Goal: Transaction & Acquisition: Purchase product/service

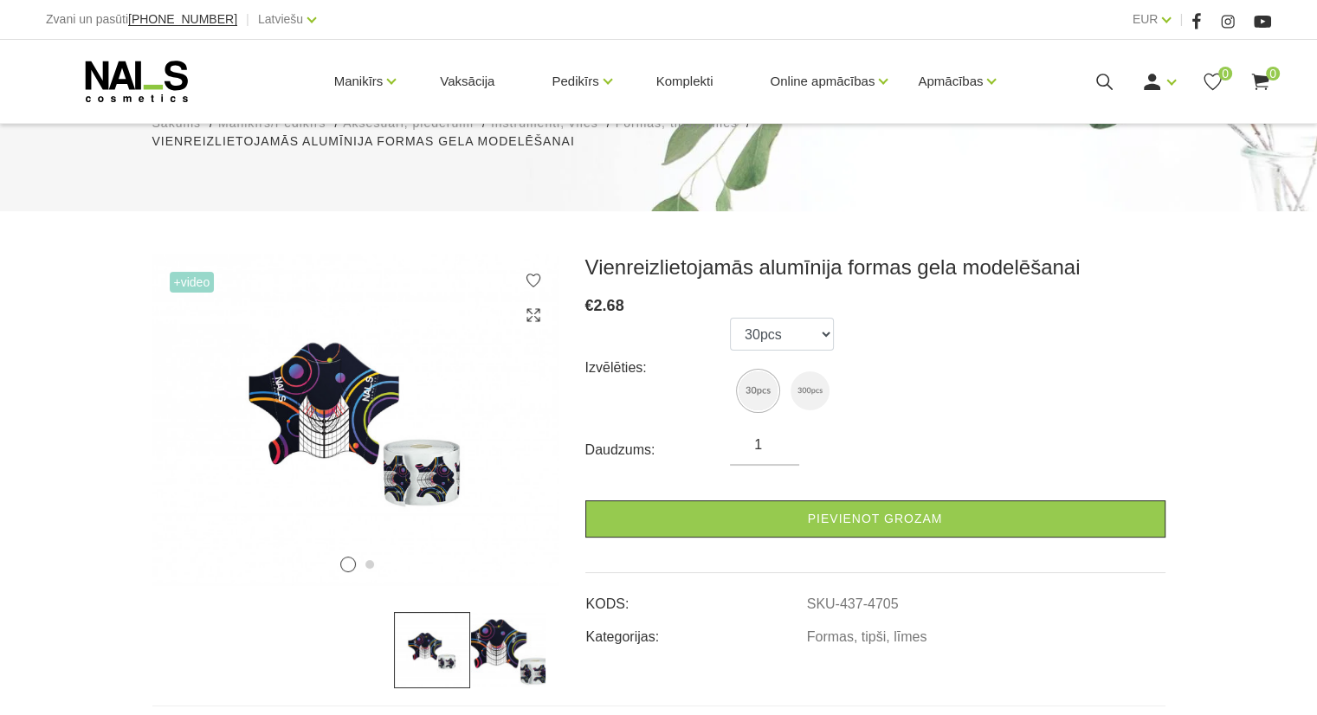
scroll to position [173, 0]
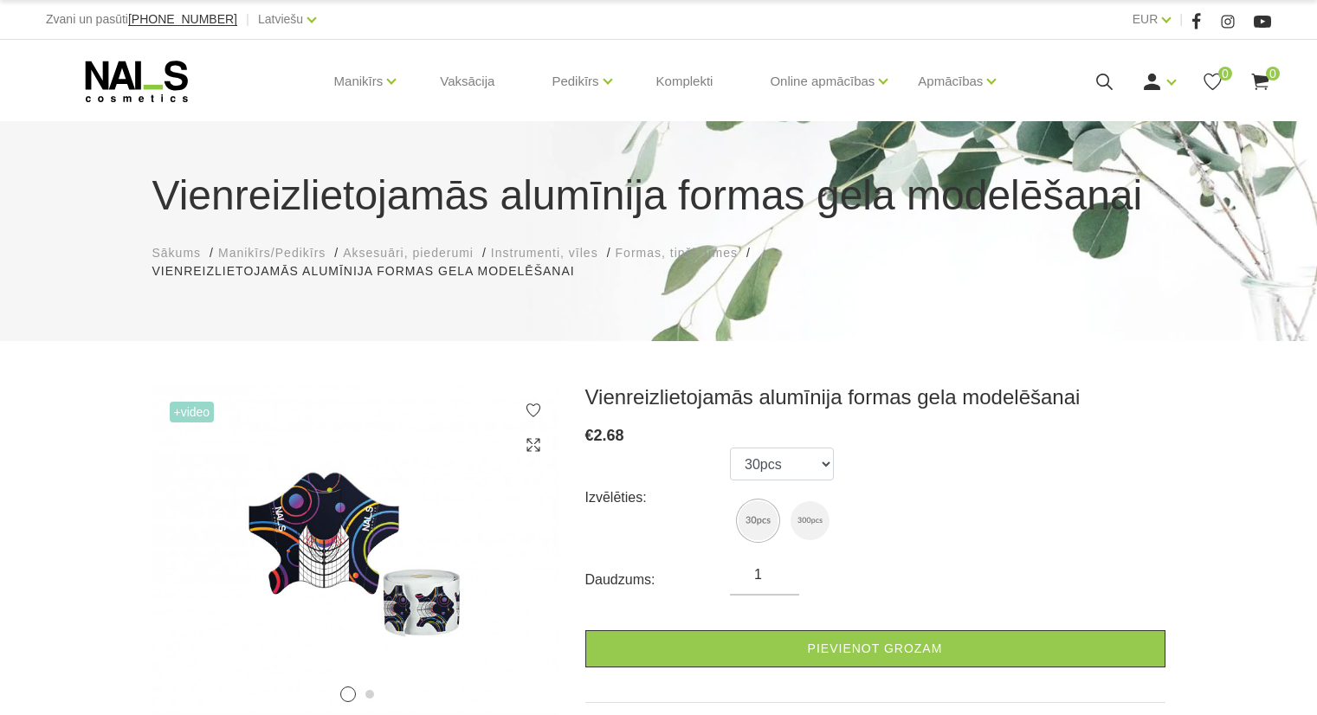
scroll to position [173, 0]
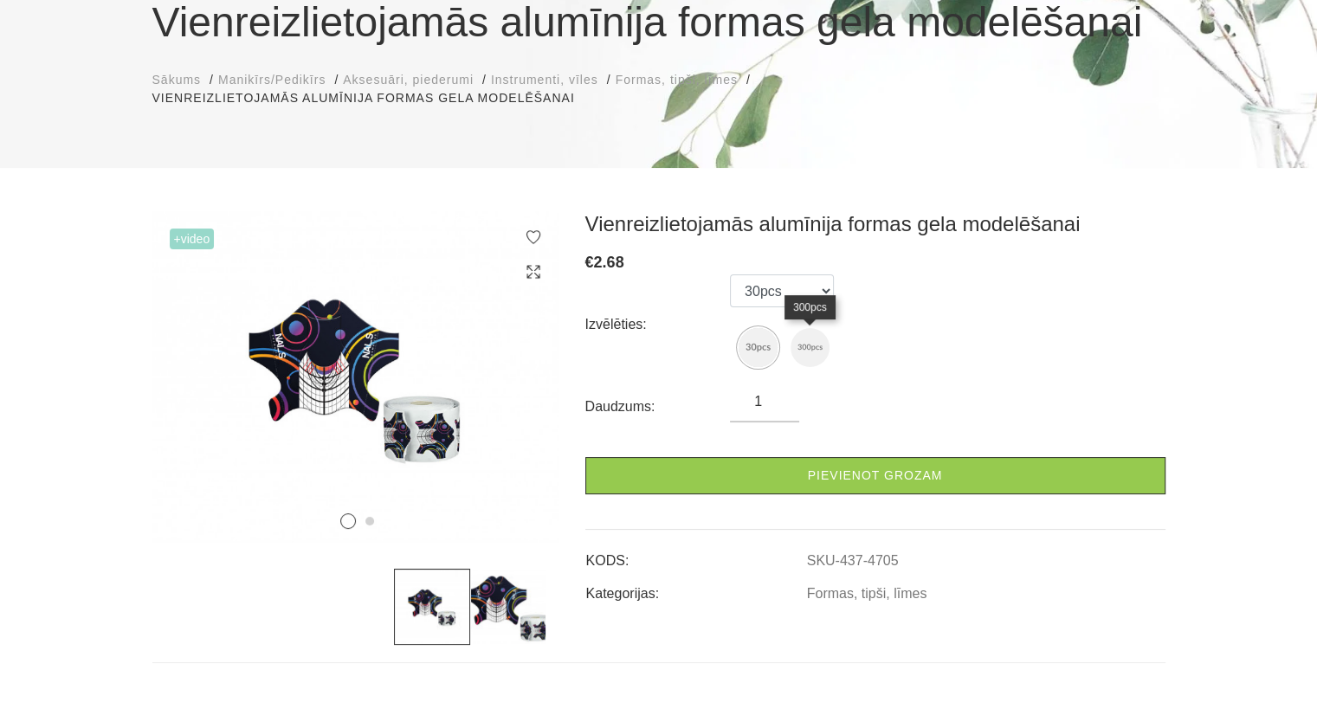
click at [796, 347] on img at bounding box center [809, 347] width 39 height 39
select select "4707"
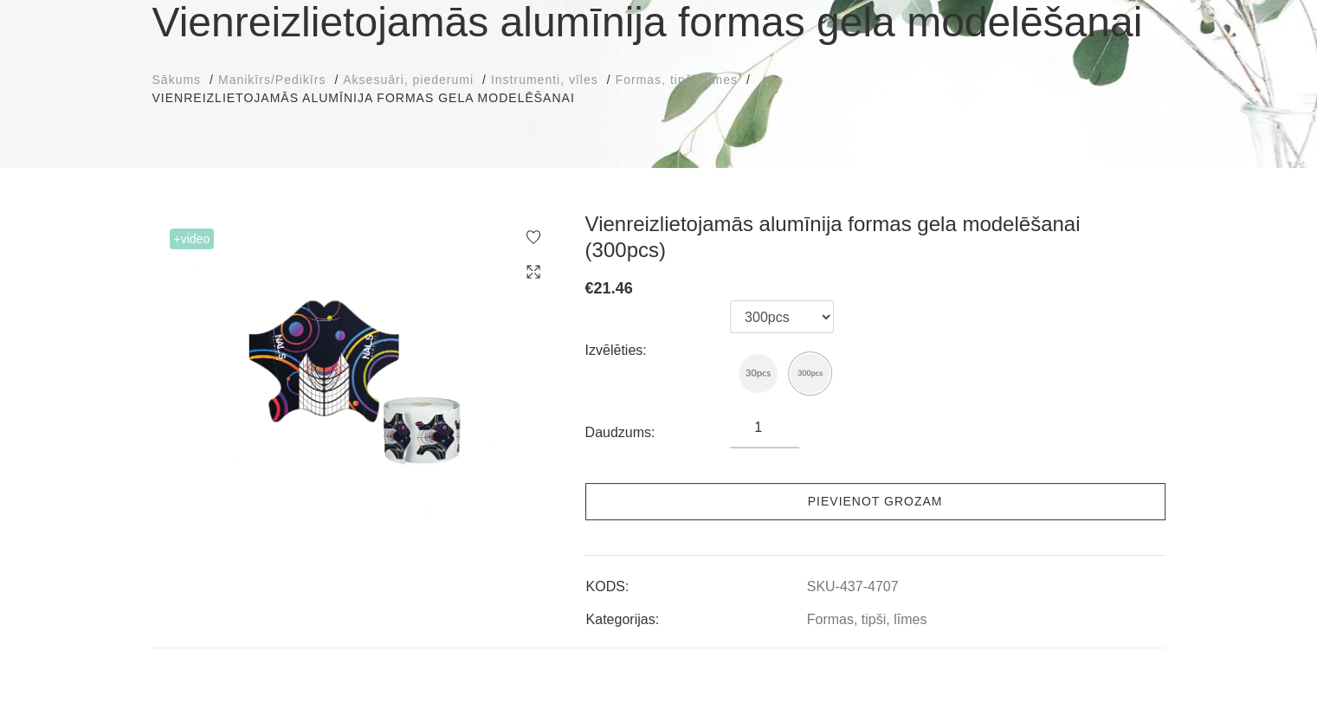
click at [816, 483] on link "Pievienot grozam" at bounding box center [875, 501] width 580 height 37
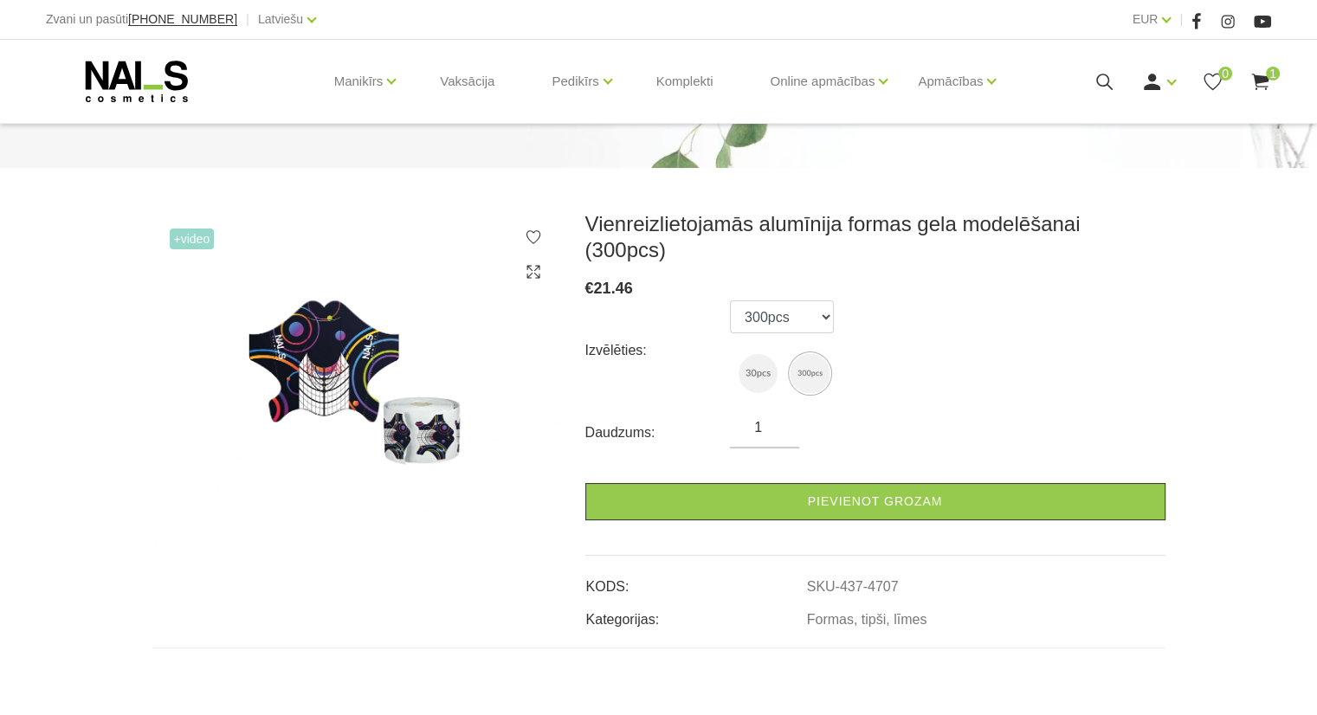
click at [1258, 81] on use at bounding box center [1259, 82] width 17 height 16
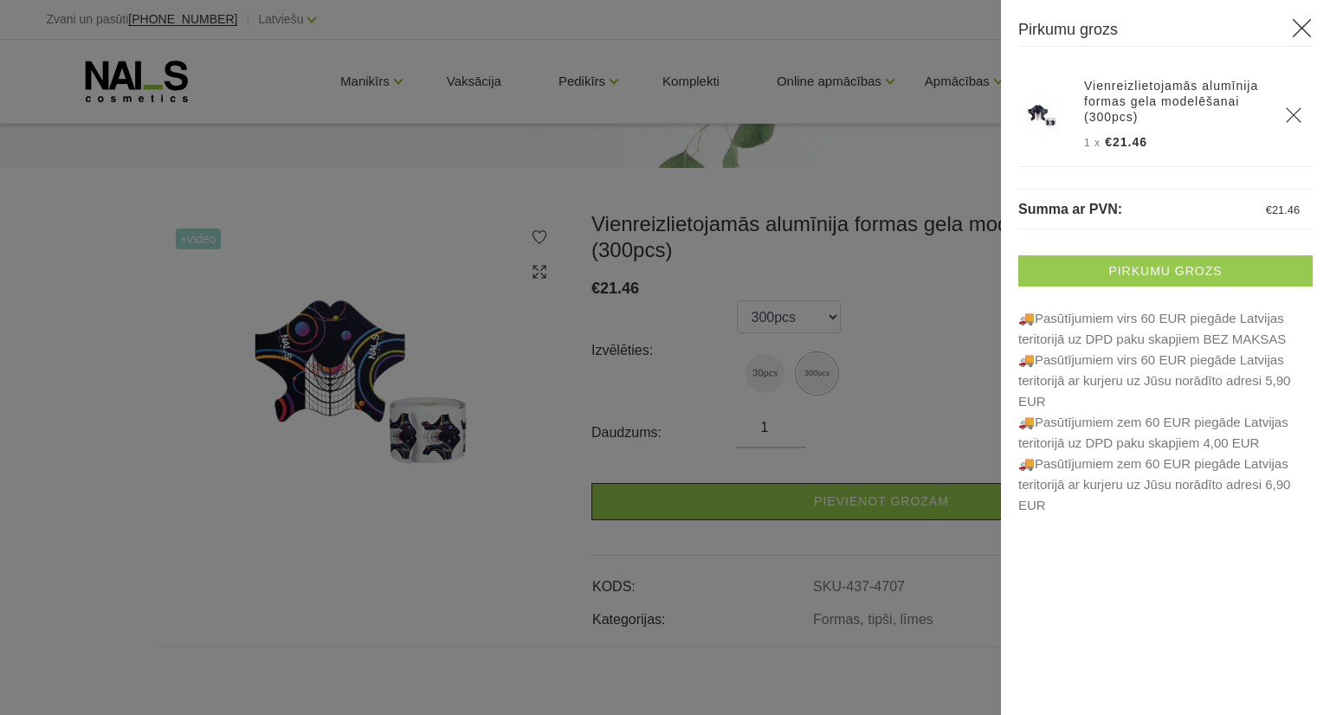
click at [1181, 271] on link "Pirkumu grozs" at bounding box center [1165, 270] width 294 height 31
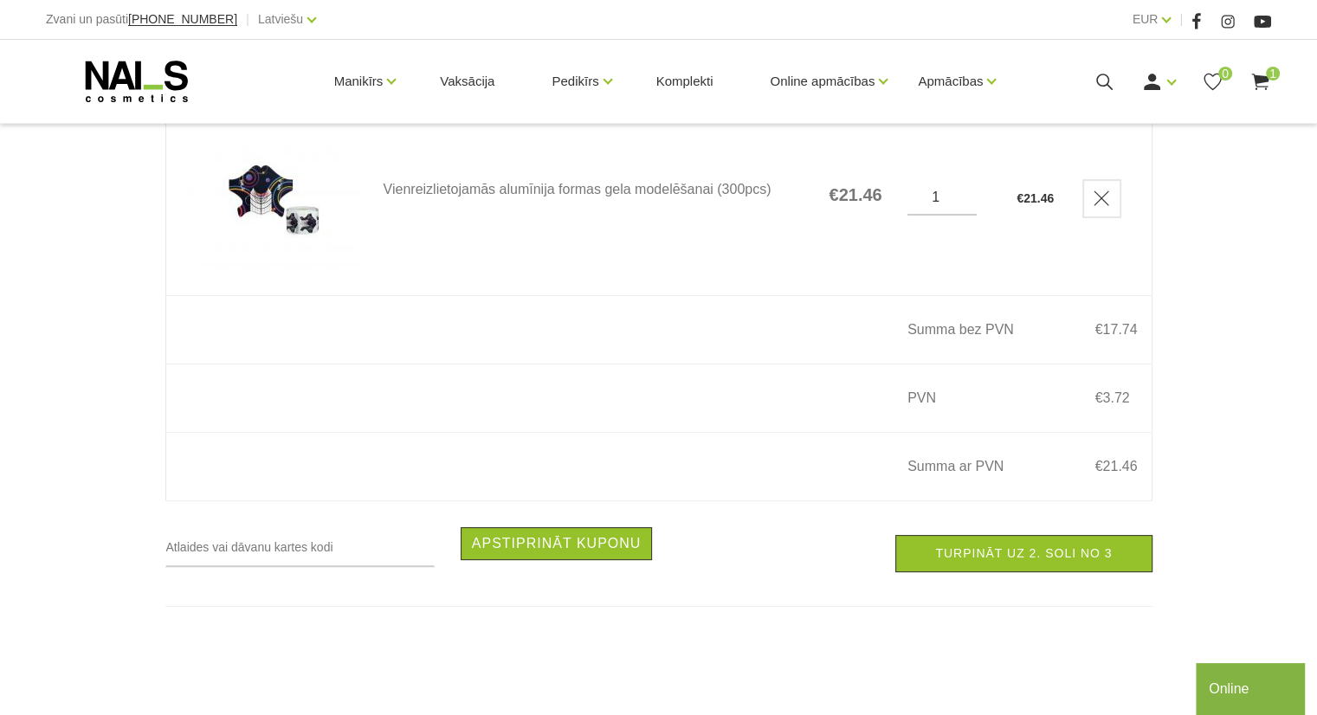
scroll to position [346, 0]
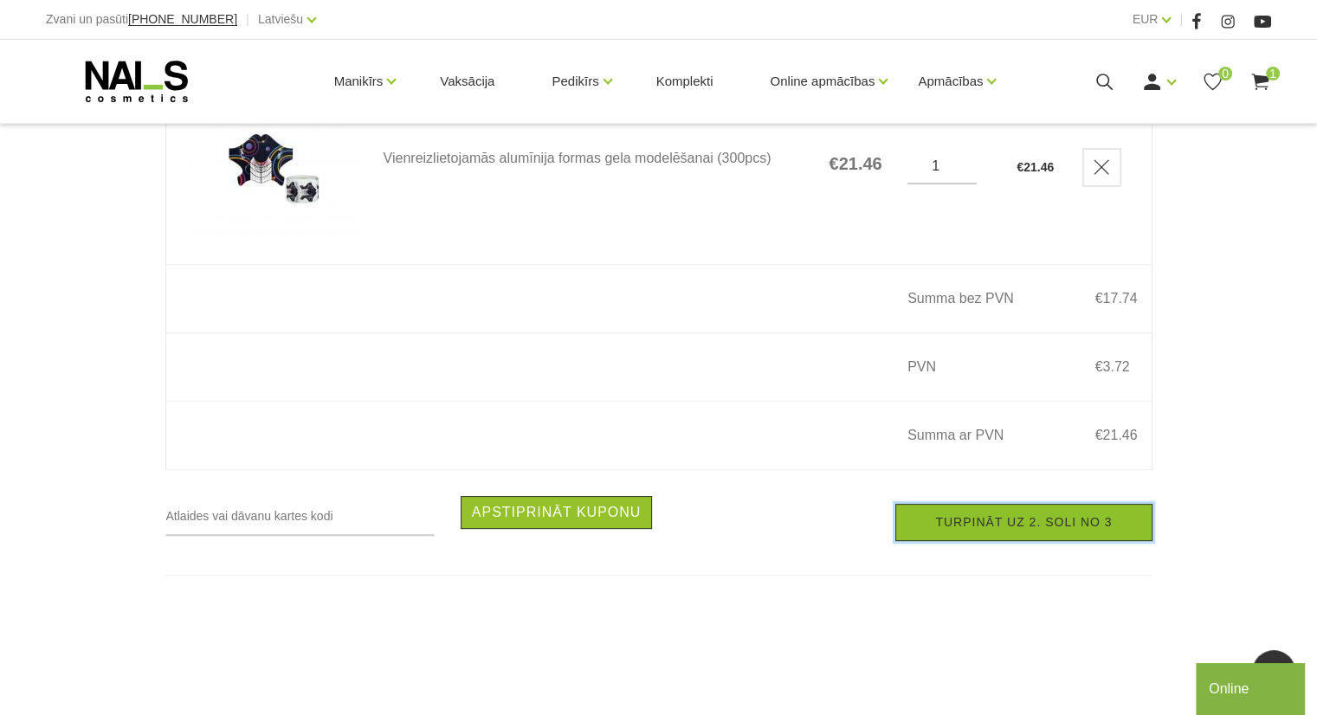
click at [984, 530] on link "Turpināt uz 2. soli no 3" at bounding box center [1023, 522] width 256 height 37
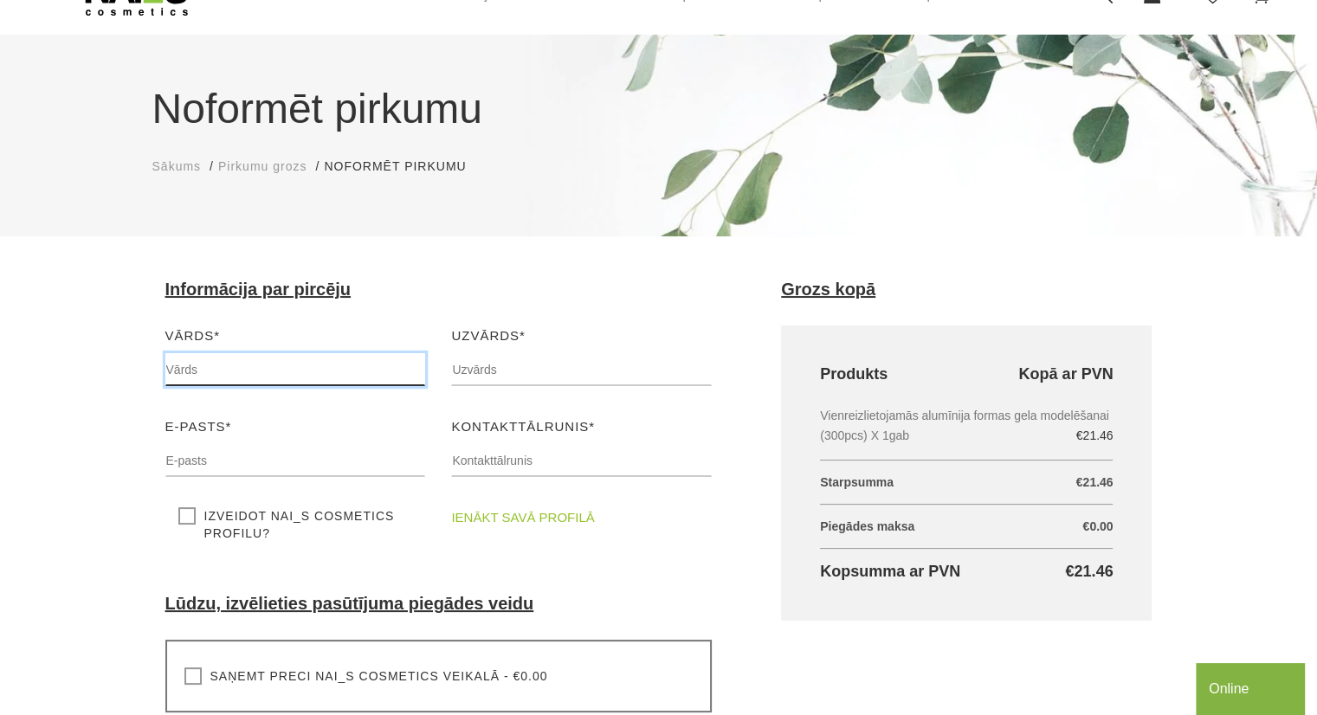
click at [274, 367] on input "text" at bounding box center [295, 369] width 261 height 33
type input "Enija"
type input "Jermolajeva"
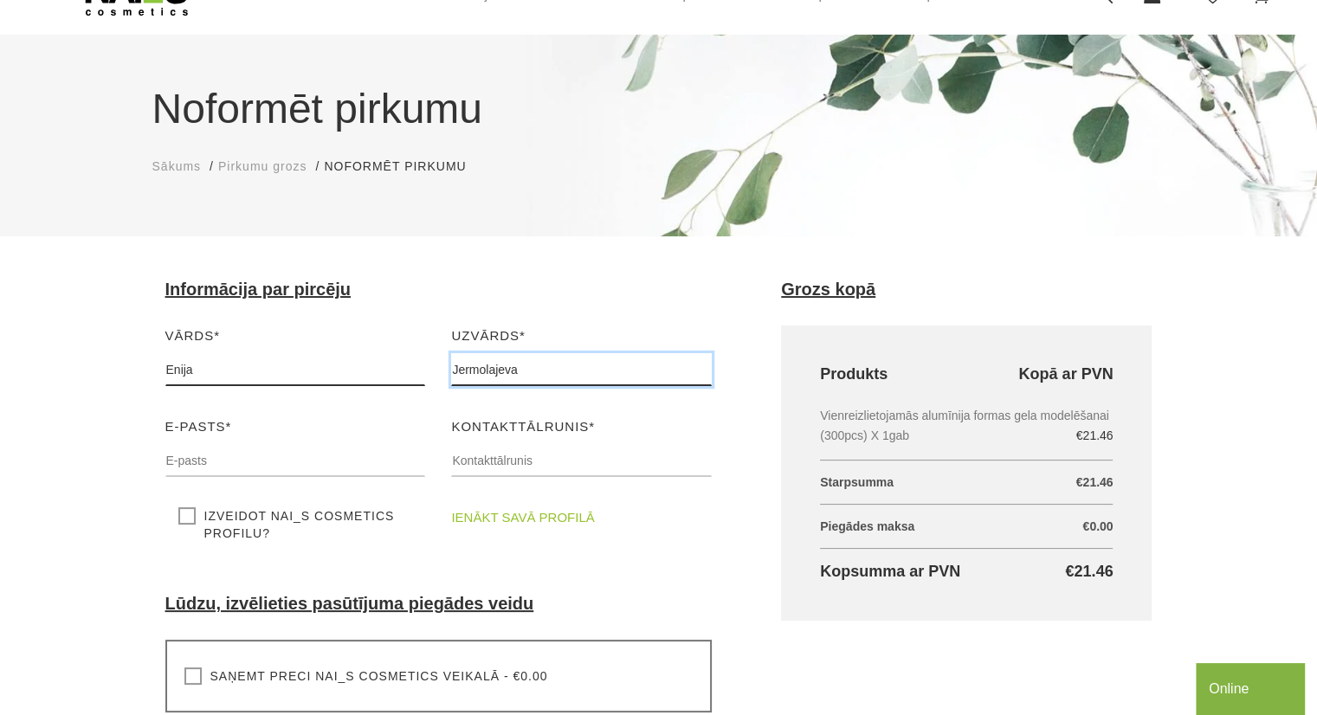
type input "[EMAIL_ADDRESS][DOMAIN_NAME]"
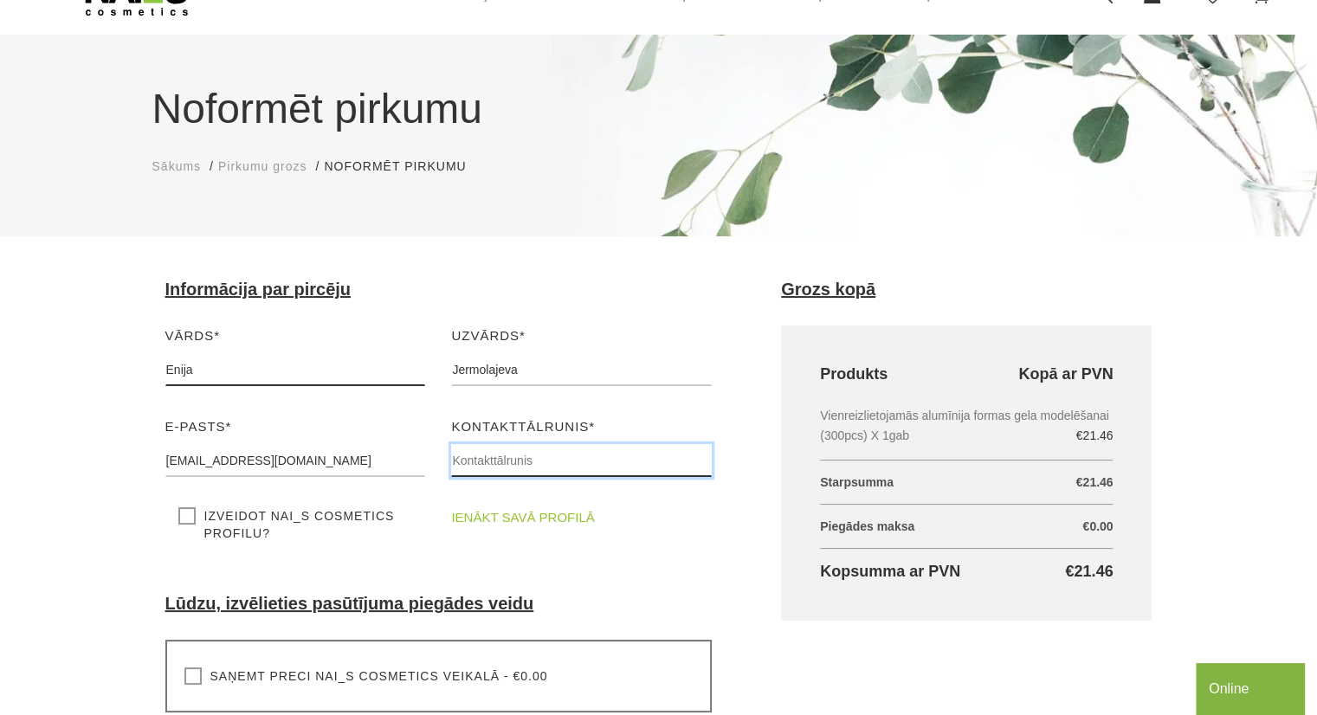
type input "20436655"
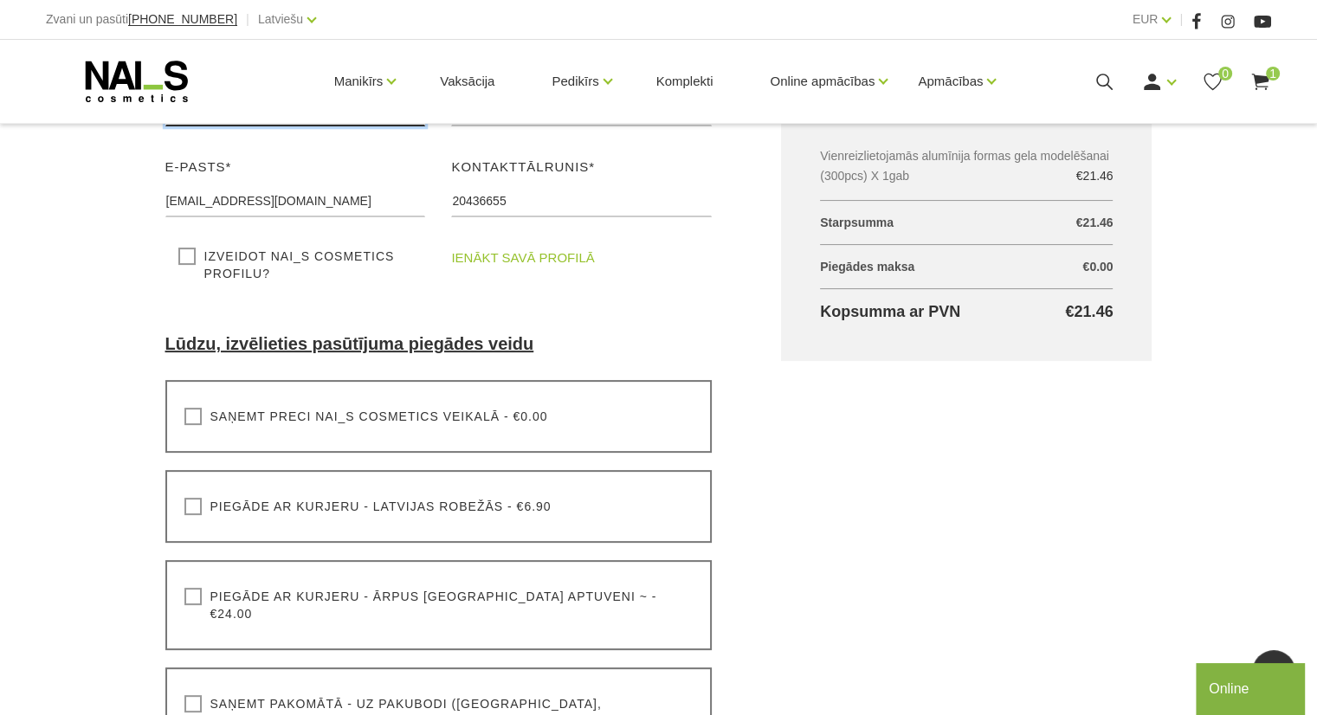
scroll to position [433, 0]
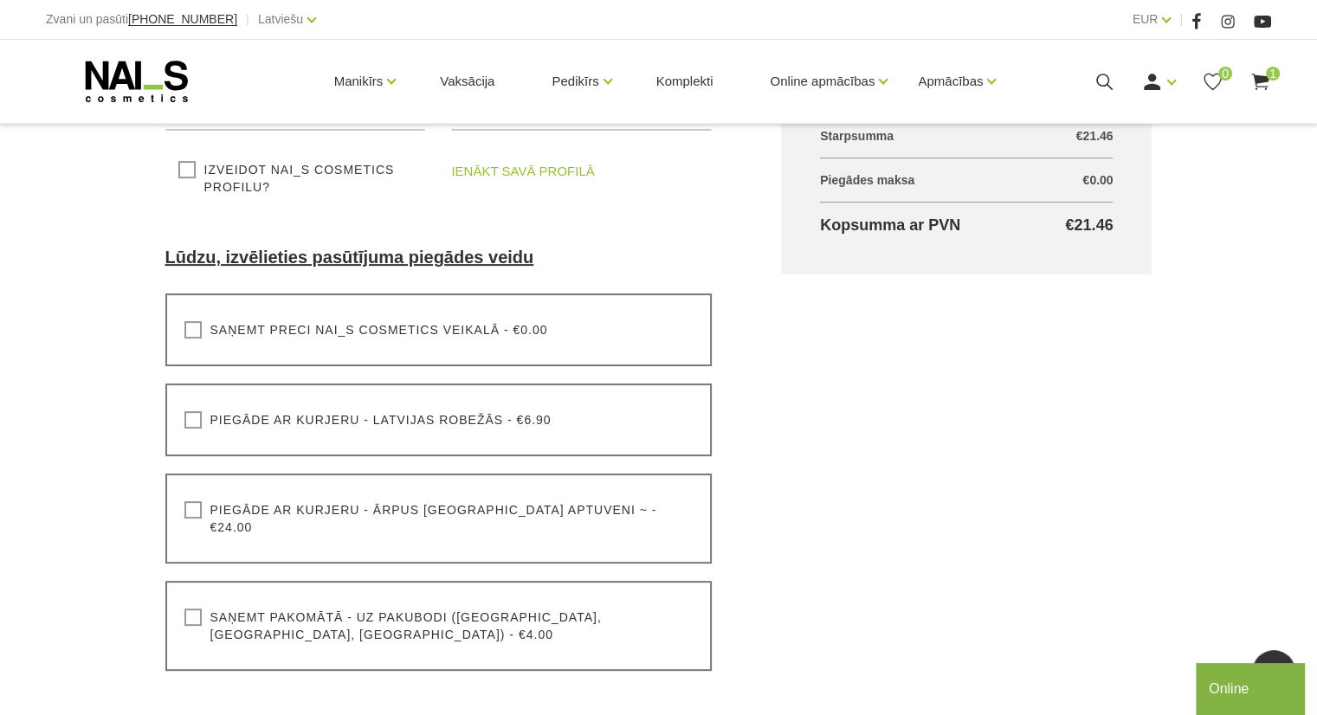
click at [197, 416] on label "Piegāde ar kurjeru - Latvijas robežās - €6.90" at bounding box center [367, 419] width 367 height 17
click at [0, 0] on input "Piegāde ar kurjeru - Latvijas robežās - €6.90" at bounding box center [0, 0] width 0 height 0
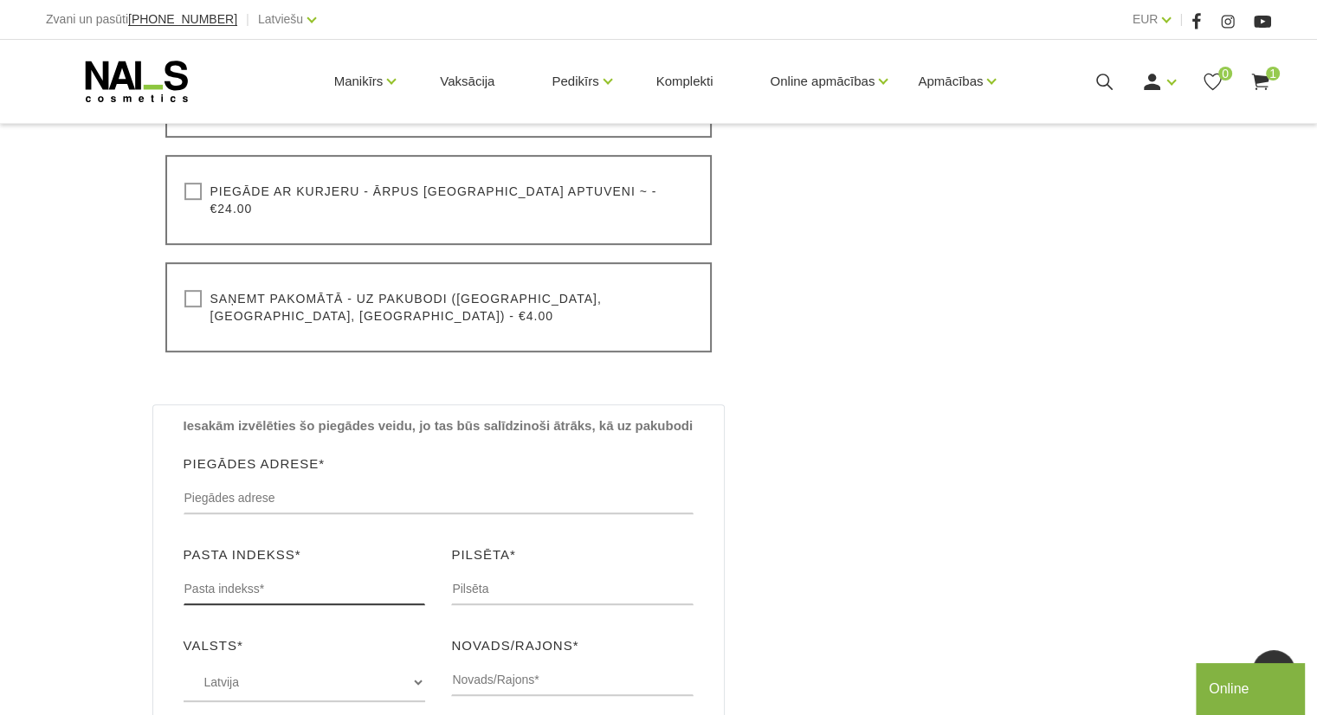
scroll to position [866, 0]
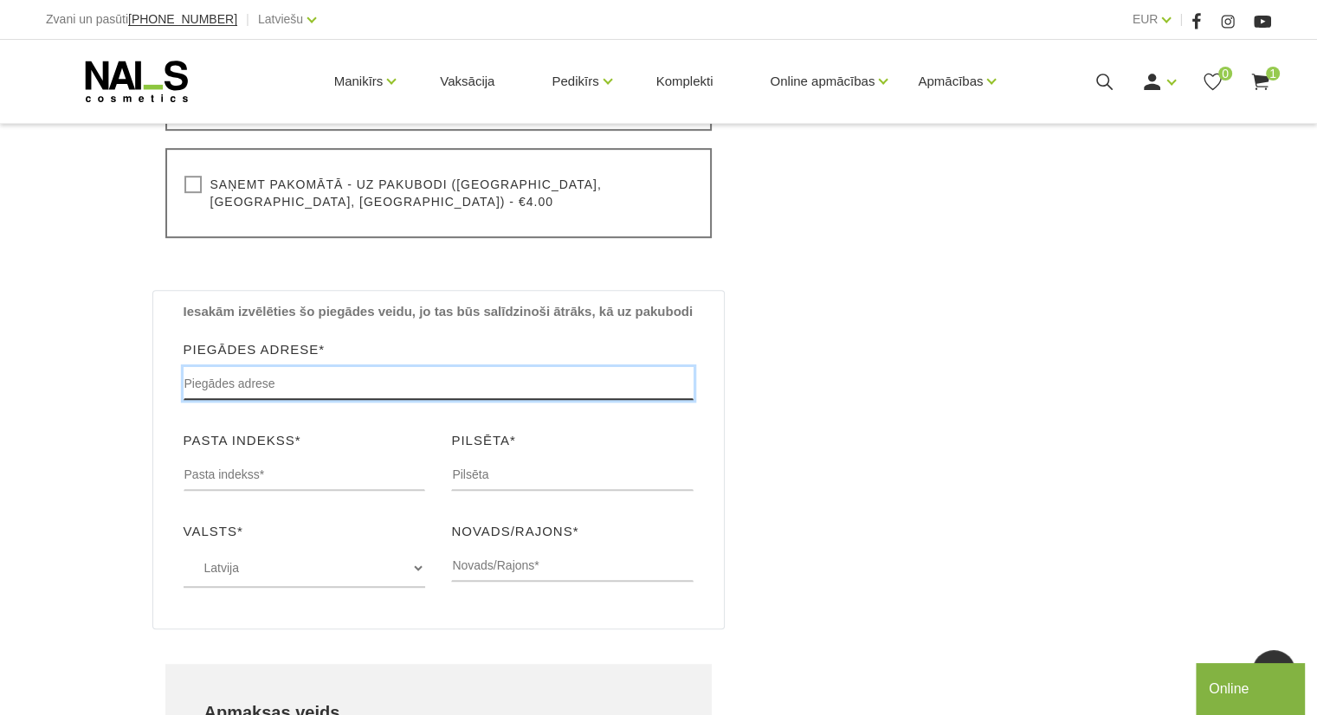
click at [255, 367] on input "text" at bounding box center [439, 383] width 511 height 33
type input "Kurzemes prospekts 3K"
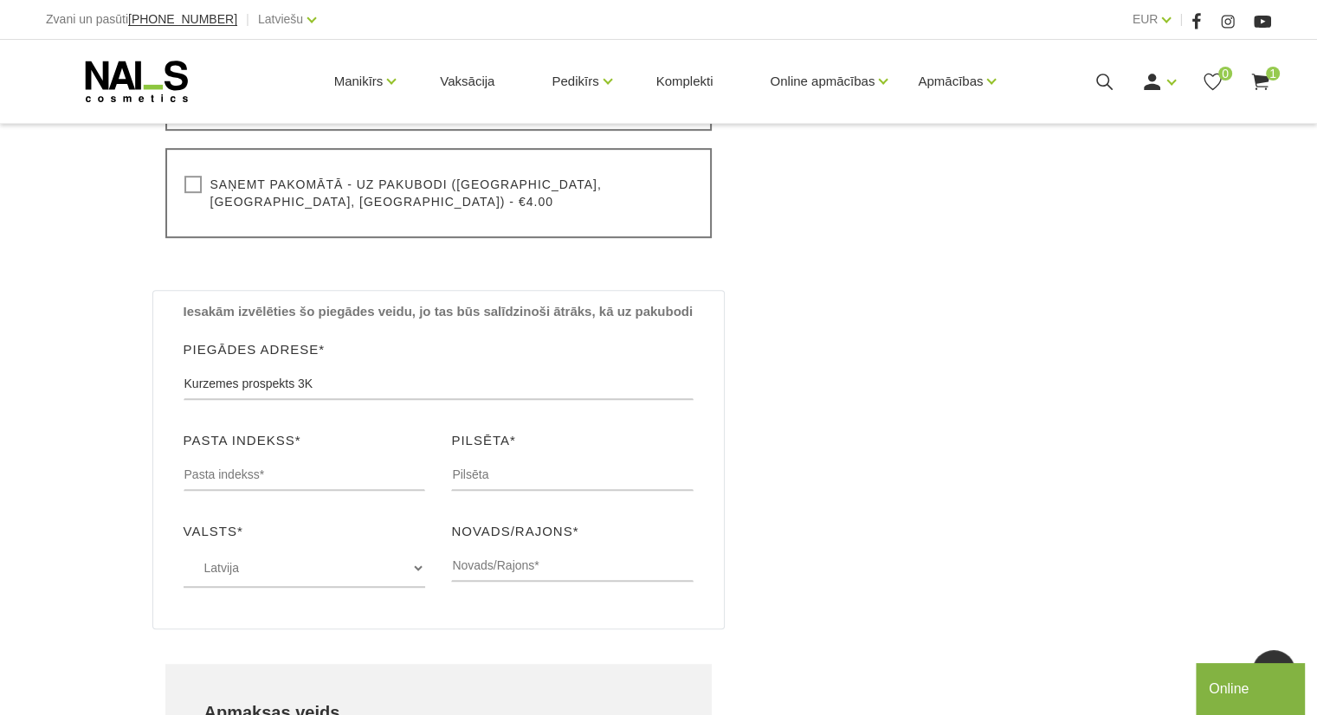
type input "LV-1067"
type input "Riga"
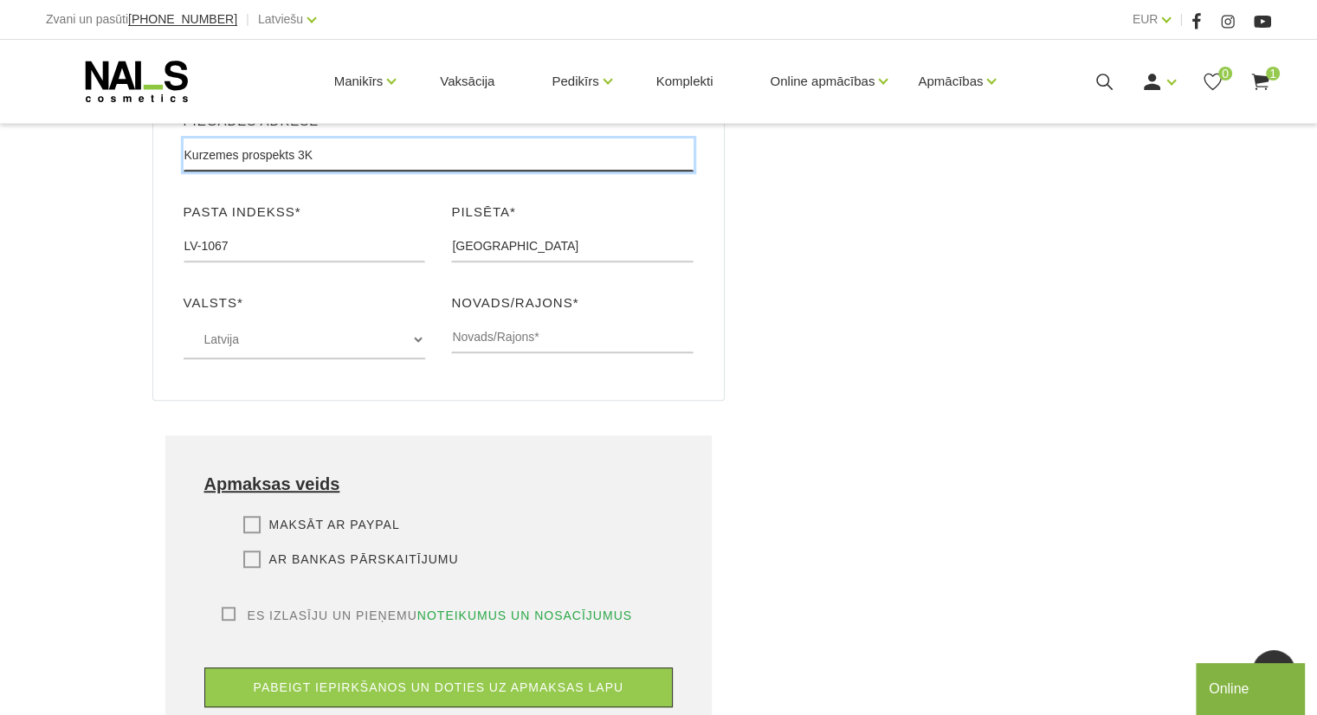
scroll to position [1126, 0]
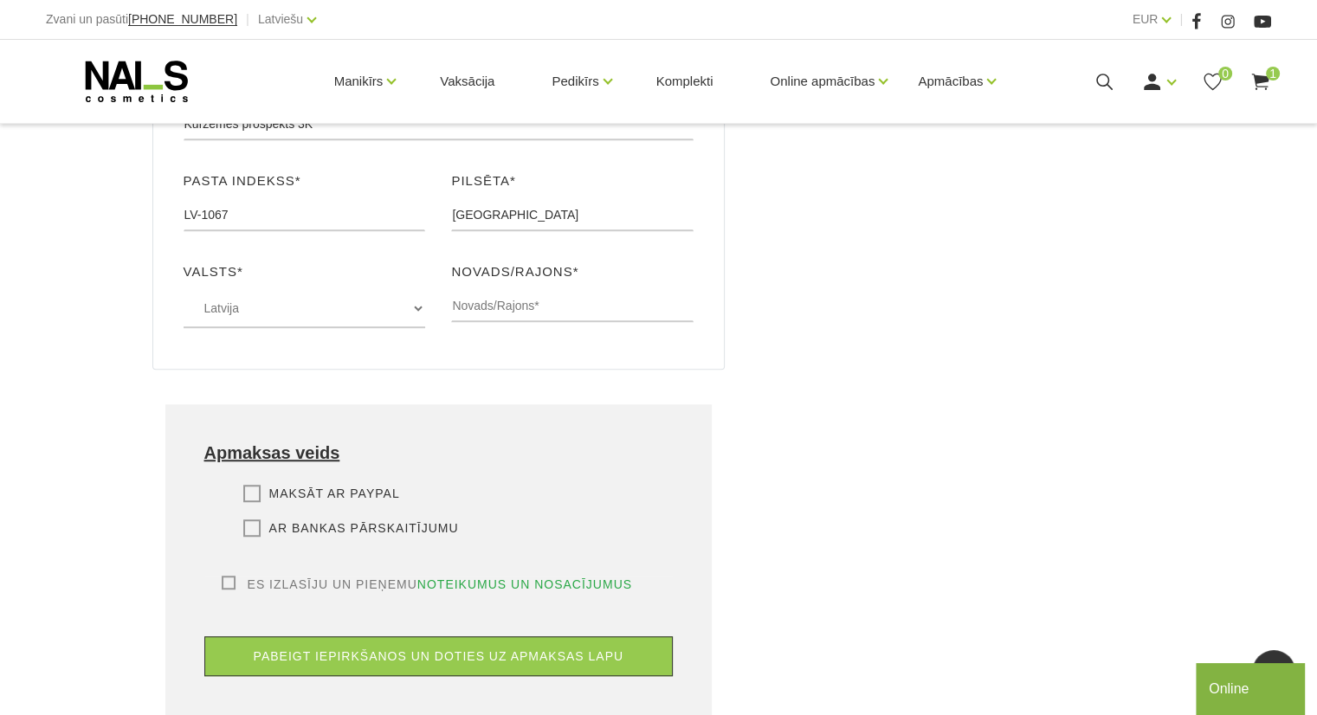
click at [246, 519] on label "Ar bankas pārskaitījumu" at bounding box center [351, 527] width 216 height 17
click at [0, 0] on input "Ar bankas pārskaitījumu" at bounding box center [0, 0] width 0 height 0
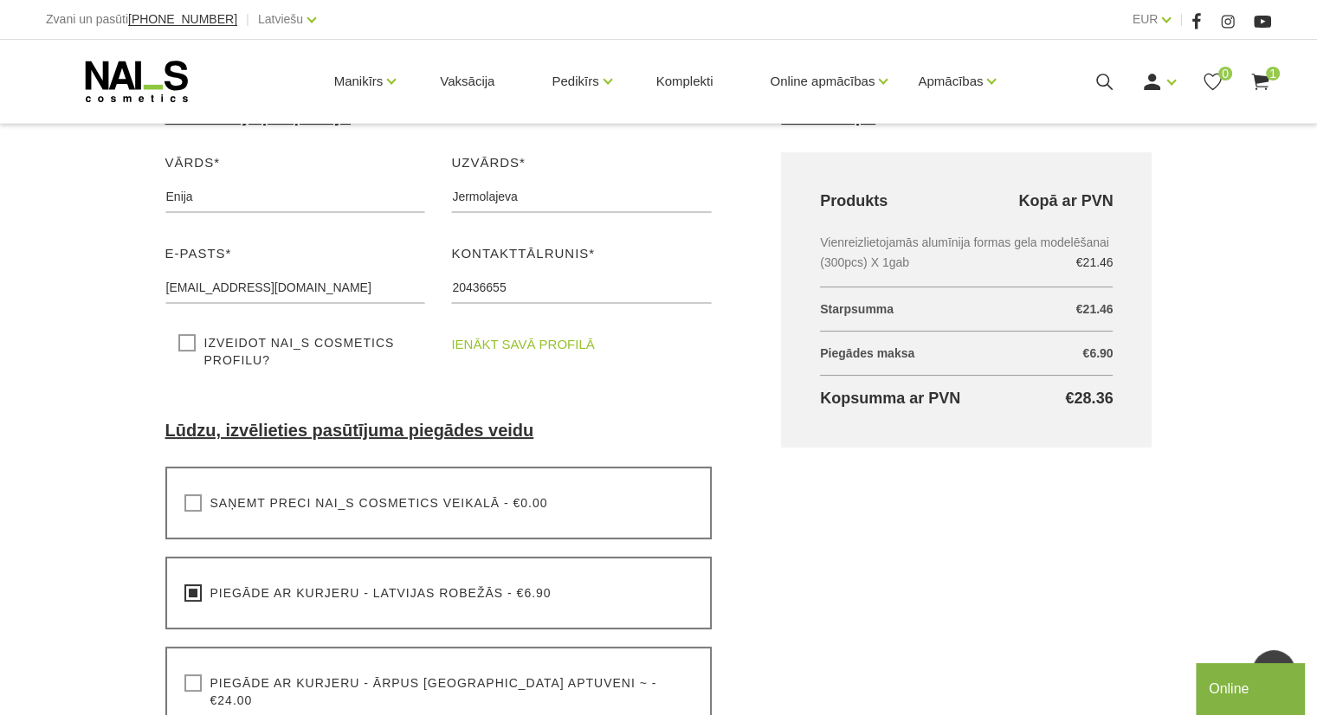
scroll to position [260, 0]
click at [489, 347] on link "ienākt savā profilā" at bounding box center [522, 344] width 143 height 21
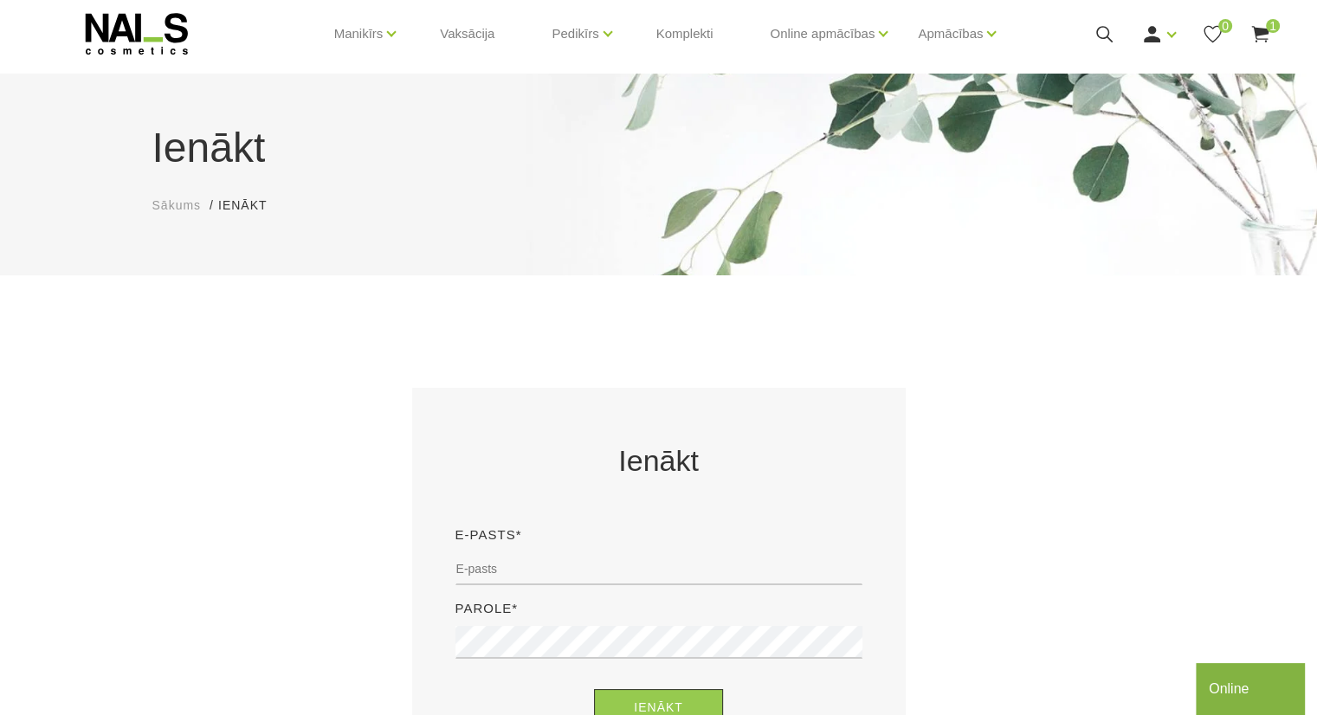
scroll to position [87, 0]
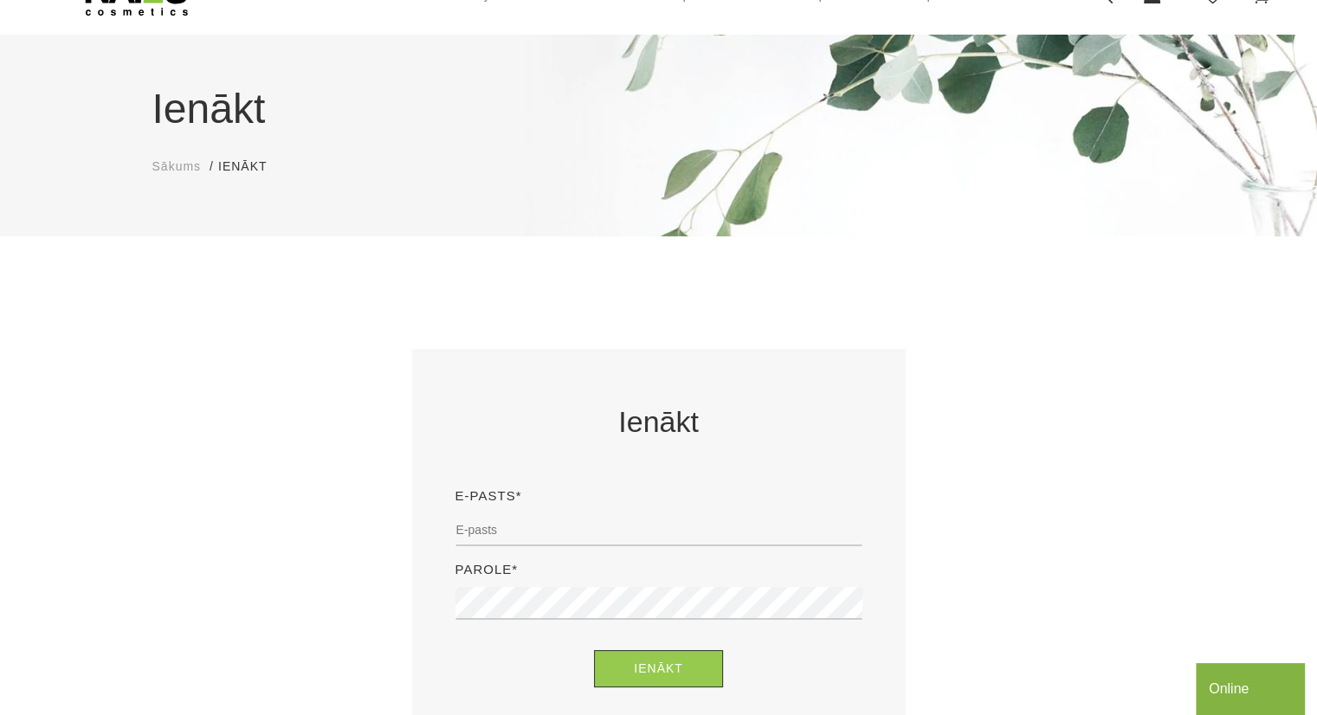
click at [487, 509] on div "E-pasts*" at bounding box center [658, 523] width 433 height 74
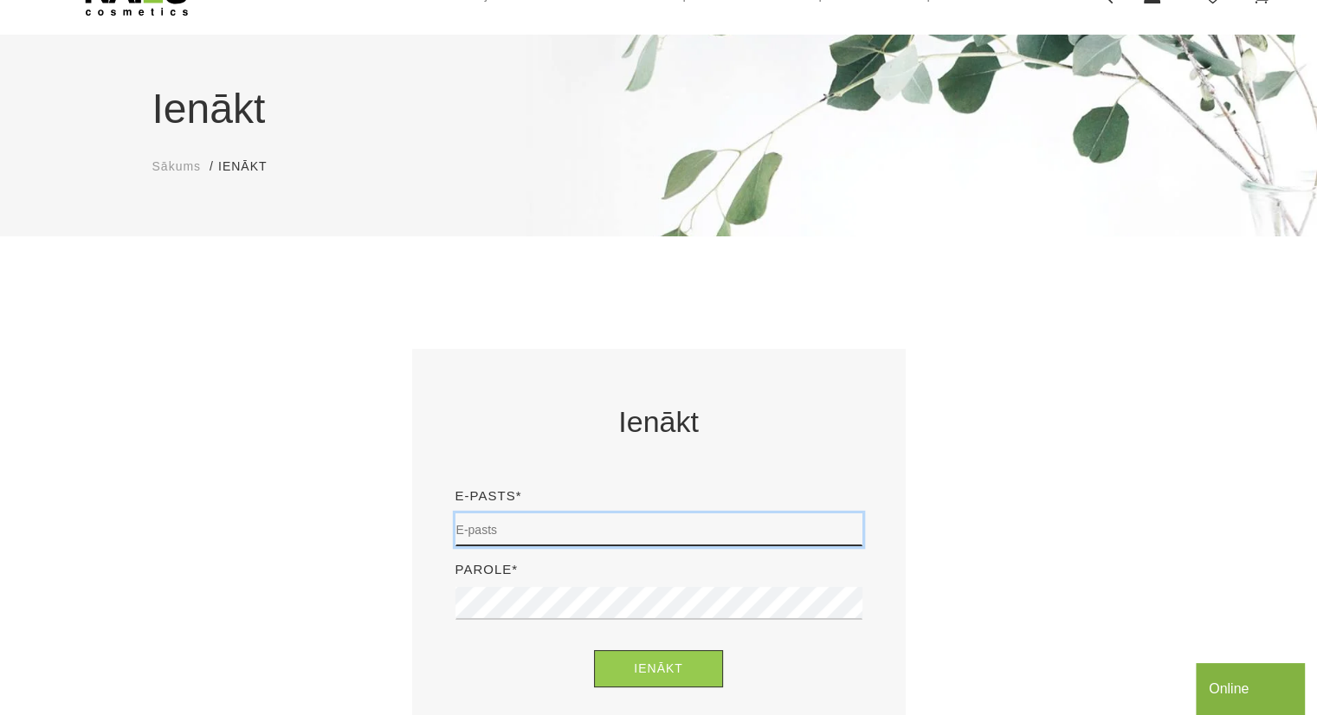
click at [485, 520] on input "email" at bounding box center [658, 529] width 407 height 33
type input "enija.jermolajeva@kineticsbeauty.com"
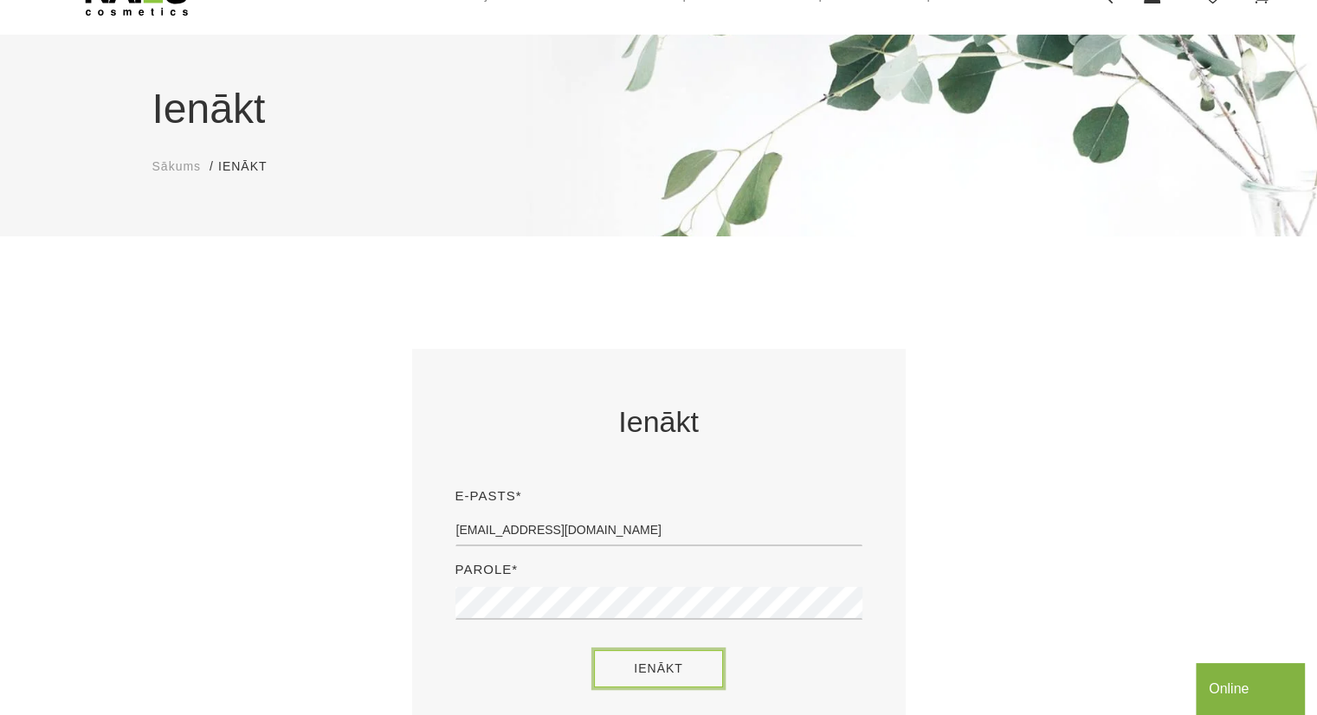
click at [641, 668] on button "Ienākt" at bounding box center [658, 668] width 129 height 37
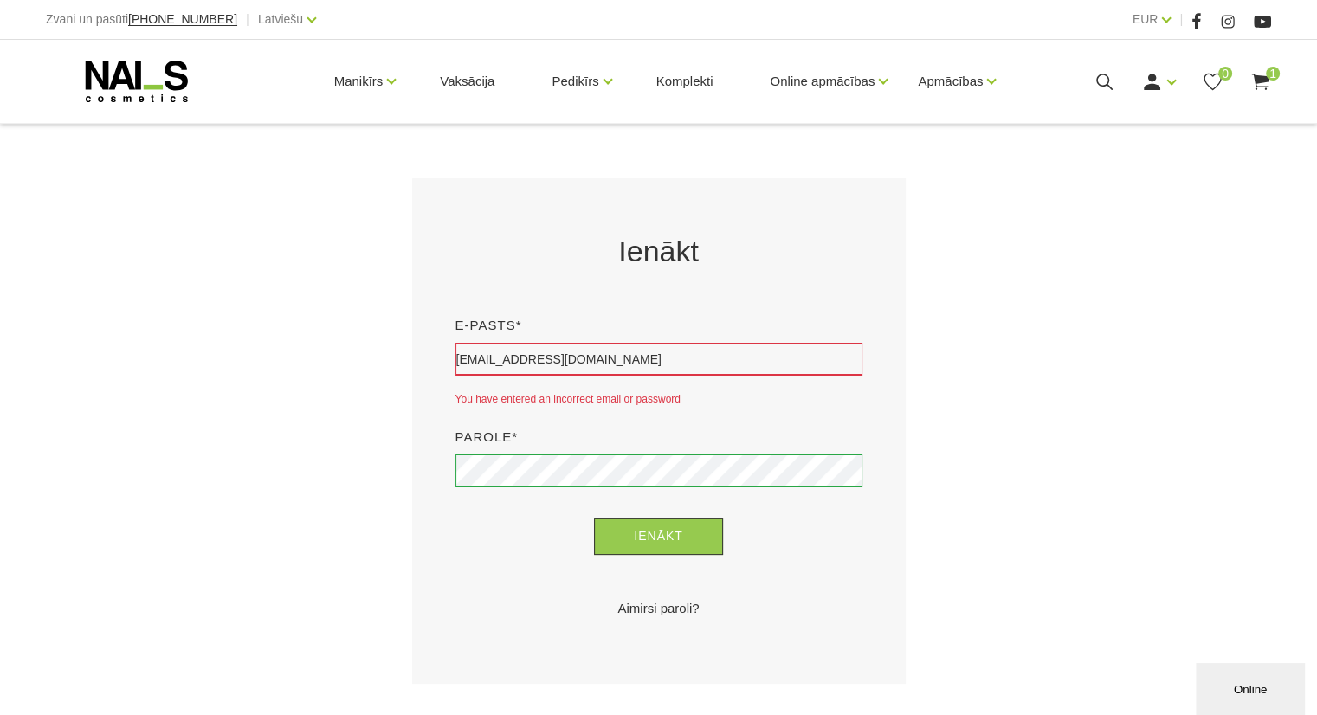
scroll to position [260, 0]
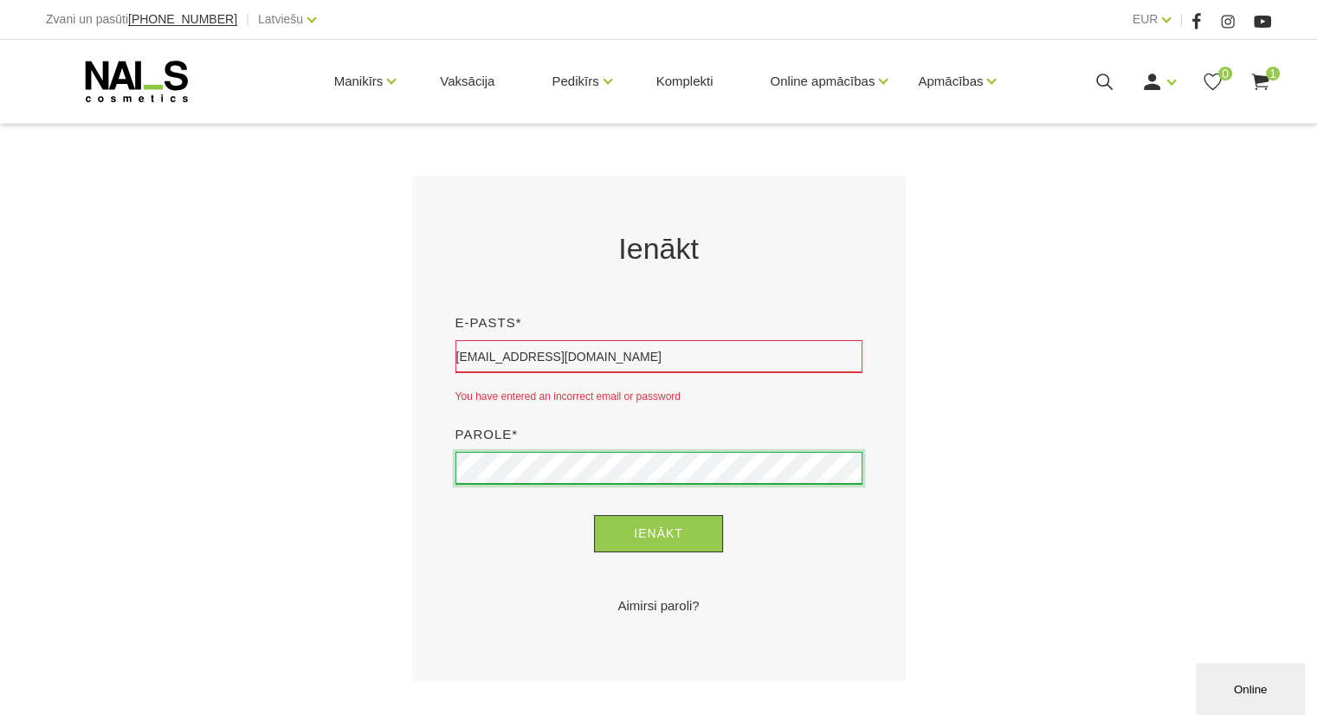
click at [594, 515] on button "Ienākt" at bounding box center [658, 533] width 129 height 37
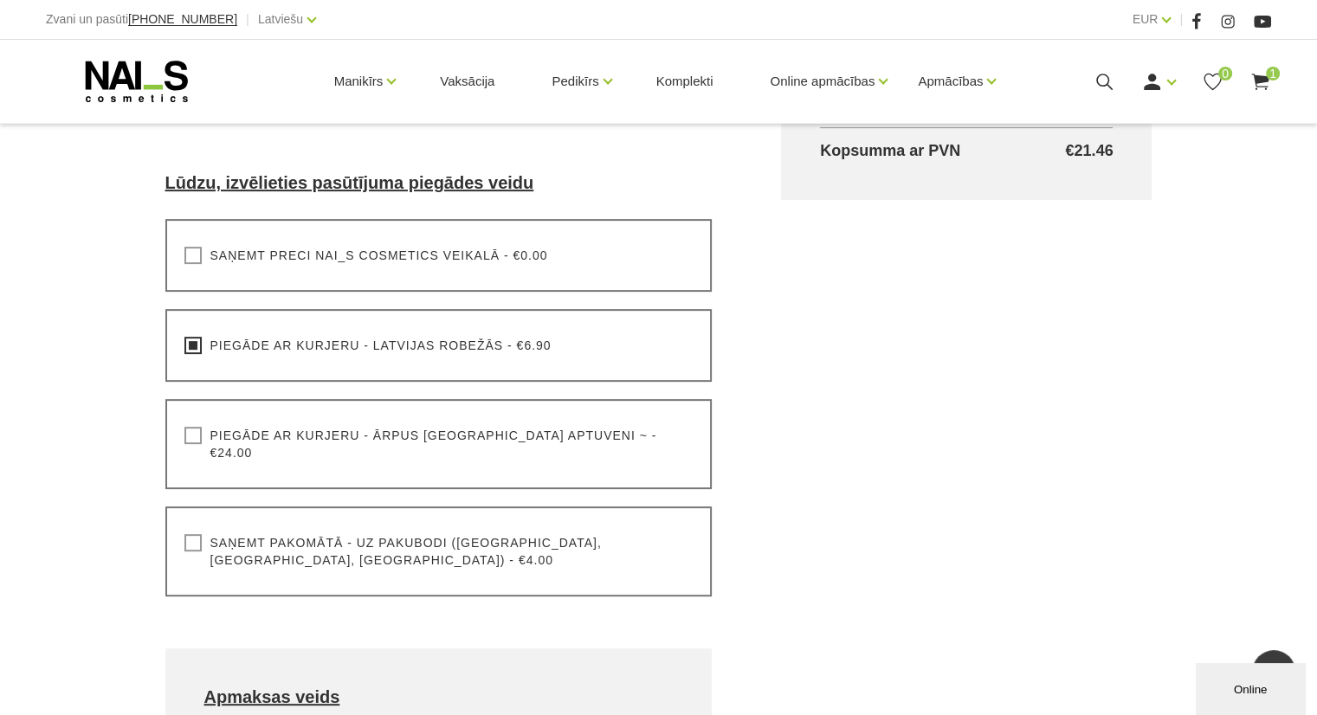
scroll to position [519, 0]
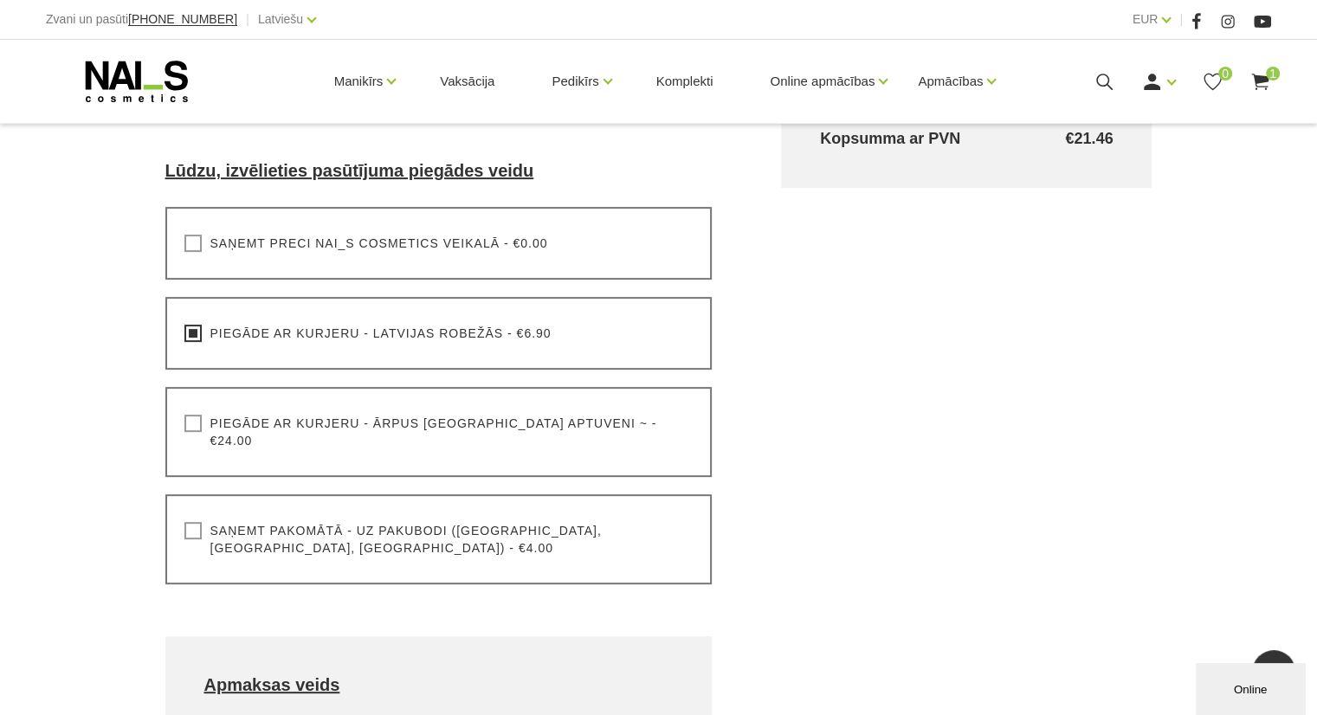
click at [192, 522] on label "Saņemt pakomātā - uz pakubodi ([GEOGRAPHIC_DATA], [GEOGRAPHIC_DATA], [GEOGRAPHI…" at bounding box center [438, 539] width 509 height 35
click at [0, 0] on input "Saņemt pakomātā - uz pakubodi ([GEOGRAPHIC_DATA], [GEOGRAPHIC_DATA], [GEOGRAPHI…" at bounding box center [0, 0] width 0 height 0
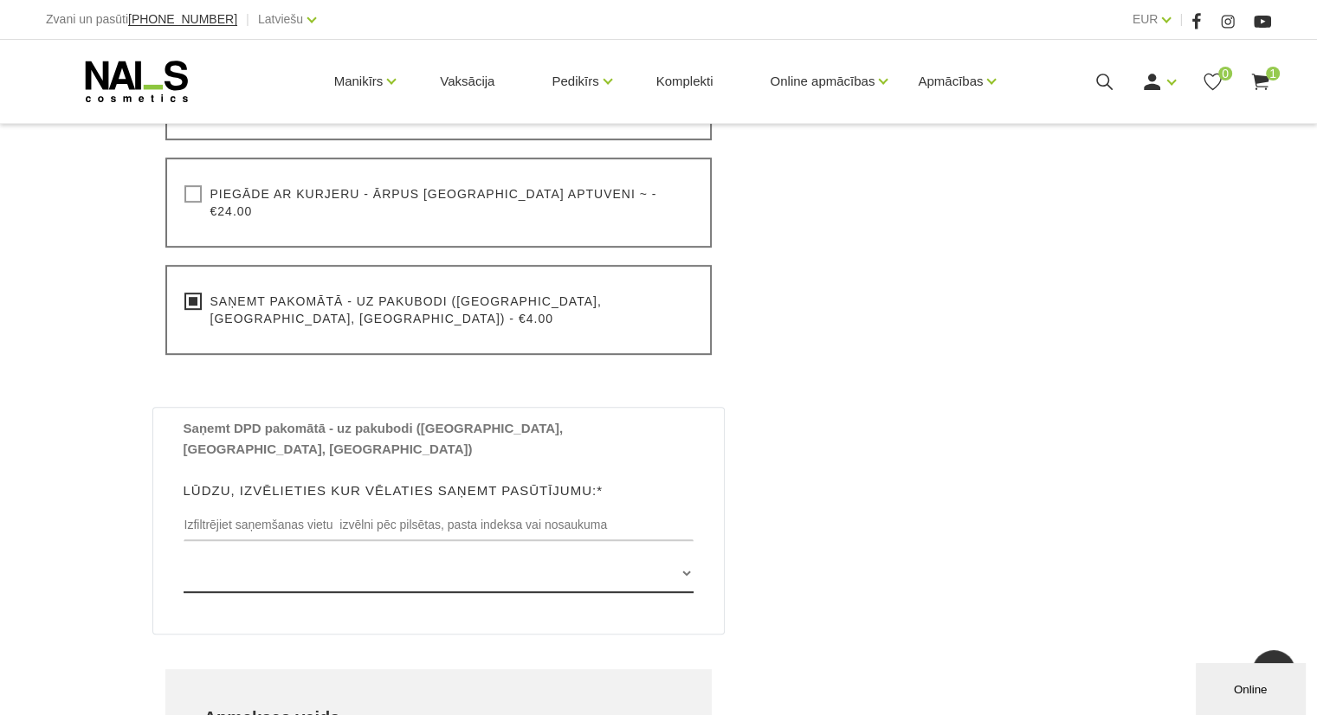
scroll to position [779, 0]
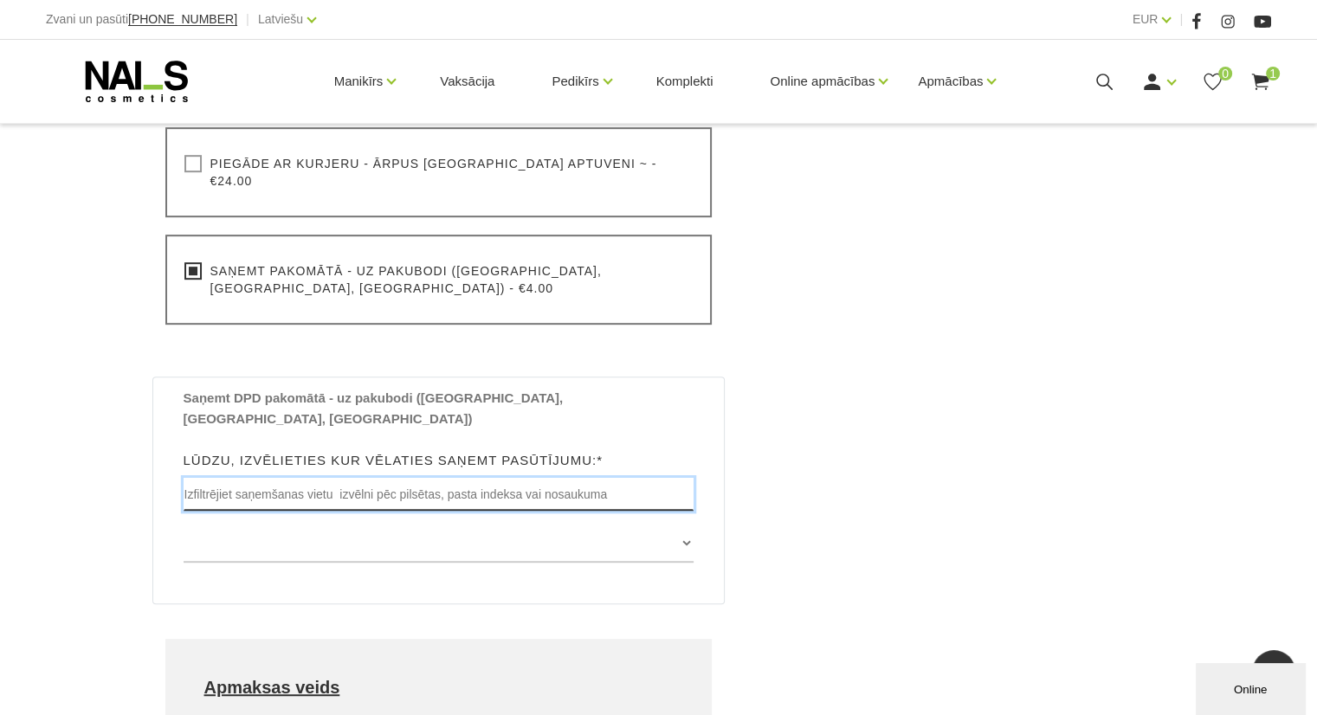
click at [340, 478] on input "text" at bounding box center [439, 494] width 511 height 33
type input "t"
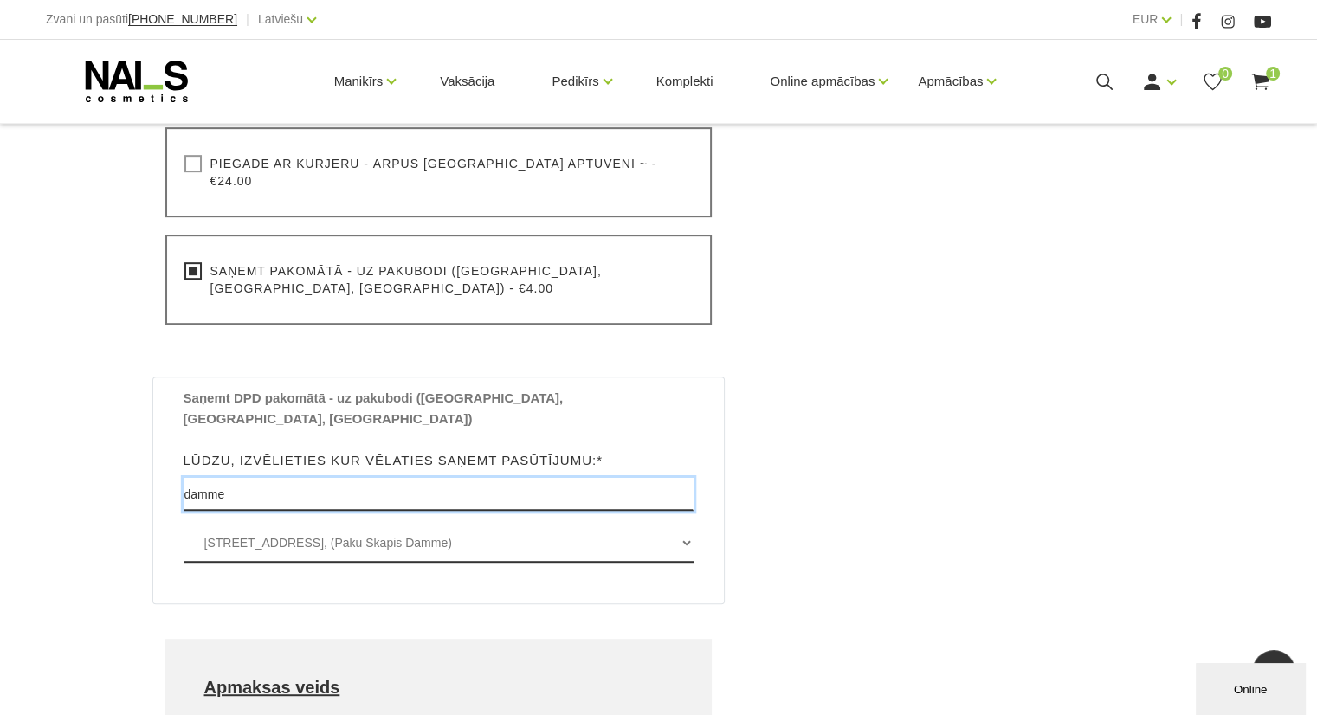
type input "damme"
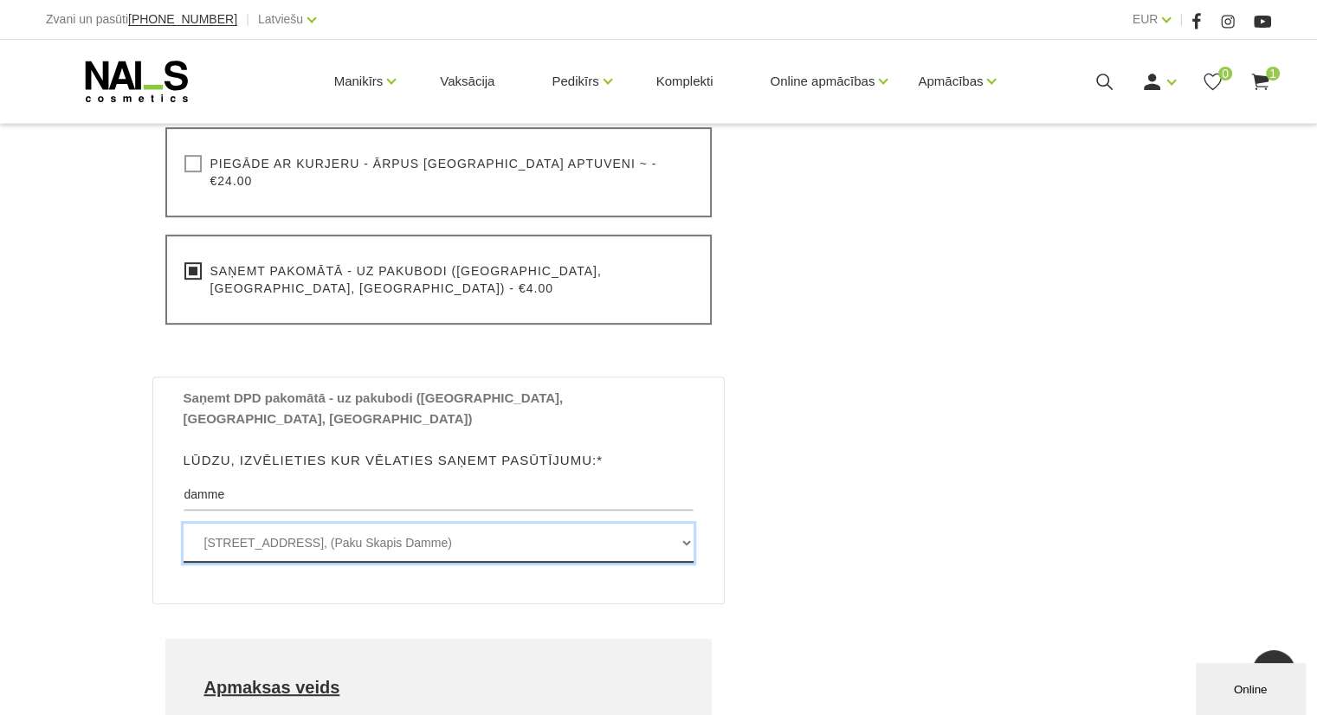
click at [358, 524] on select "[STREET_ADDRESS], (Paku Skapis Damme)" at bounding box center [439, 543] width 511 height 39
click at [184, 524] on select "[STREET_ADDRESS], (Paku Skapis Damme)" at bounding box center [439, 543] width 511 height 39
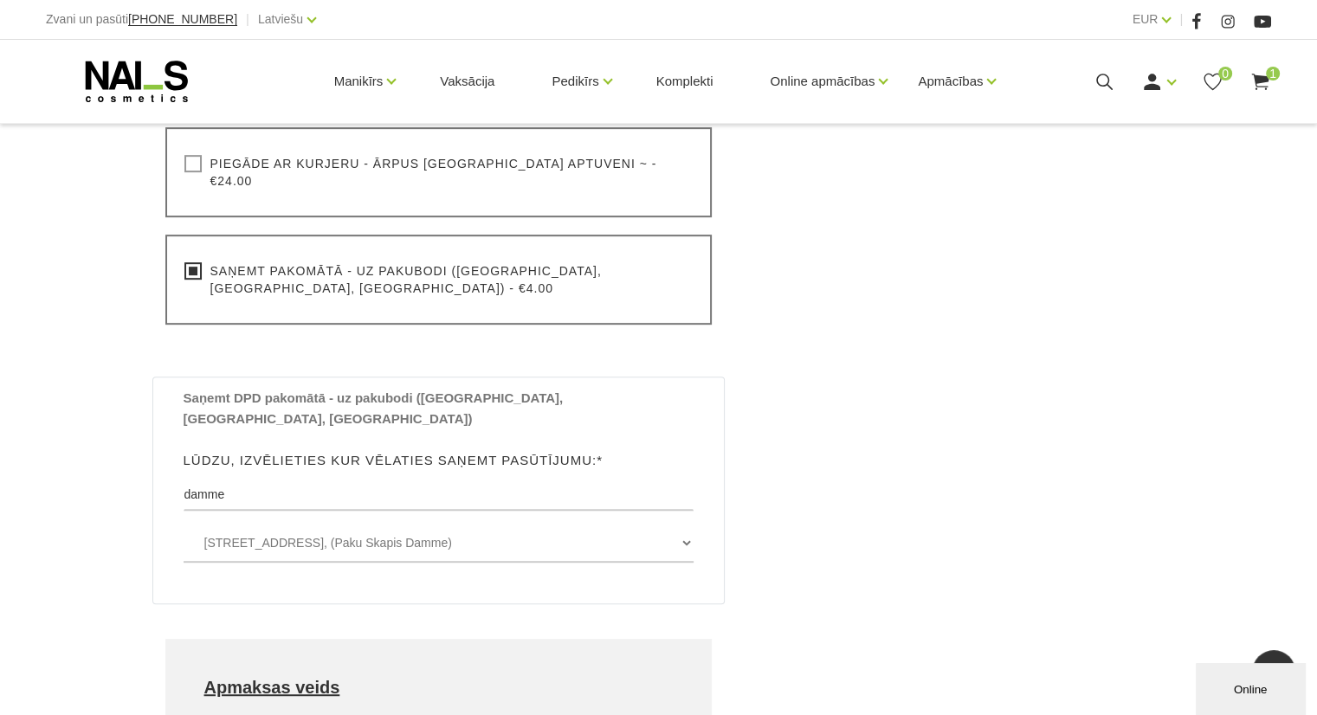
click at [125, 473] on div "Noformēt pirkumu Sākums Pirkumu grozs Noformēt pirkumu Noformēt pirkumu Lūdzu, …" at bounding box center [658, 107] width 1317 height 1773
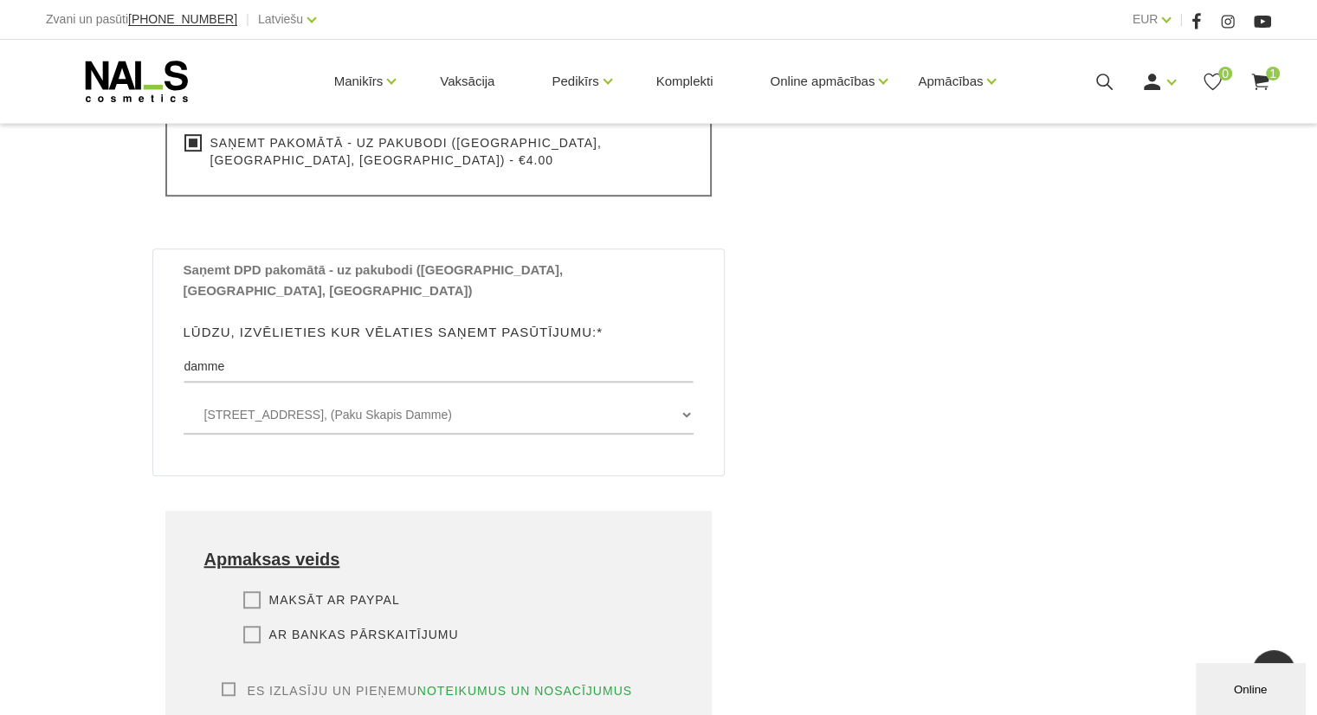
scroll to position [952, 0]
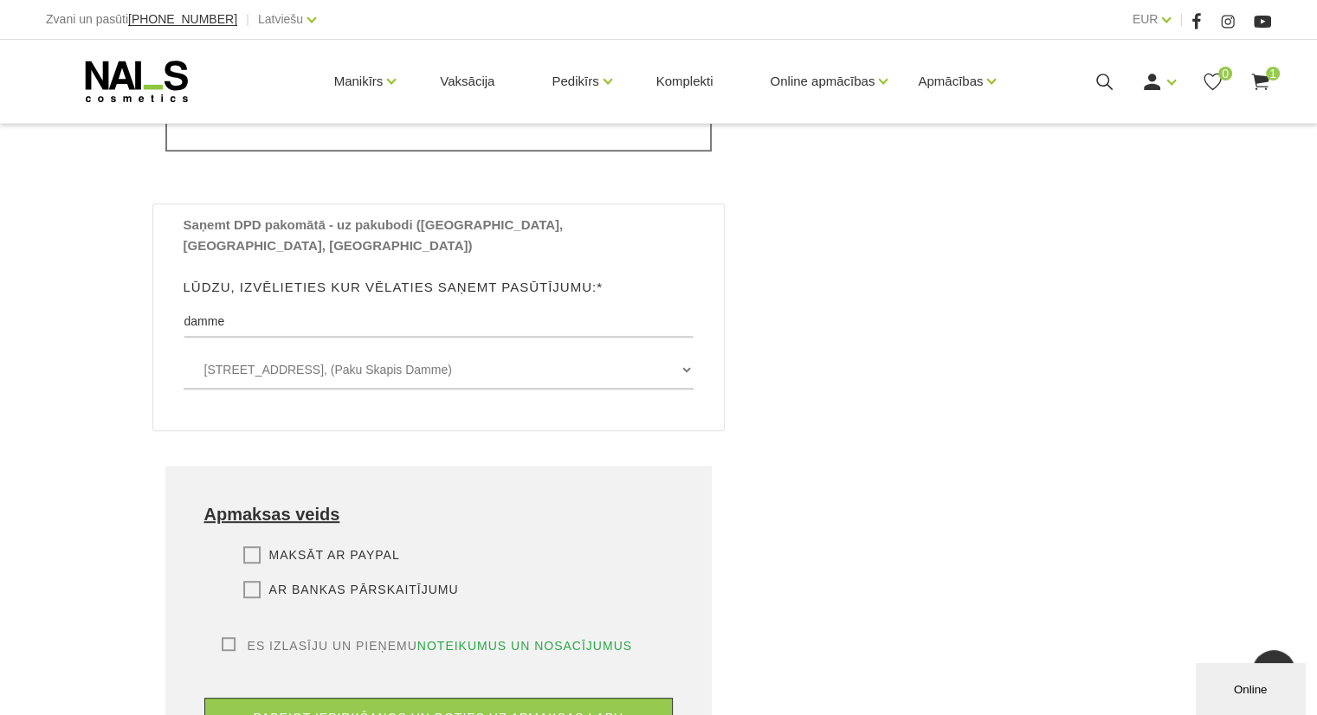
click at [253, 581] on label "Ar bankas pārskaitījumu" at bounding box center [351, 589] width 216 height 17
click at [0, 0] on input "Ar bankas pārskaitījumu" at bounding box center [0, 0] width 0 height 0
click at [225, 637] on label "Es izlasīju un pieņemu noteikumus un nosacījumus" at bounding box center [427, 645] width 411 height 17
click at [0, 0] on input "Es izlasīju un pieņemu noteikumus un nosacījumus" at bounding box center [0, 0] width 0 height 0
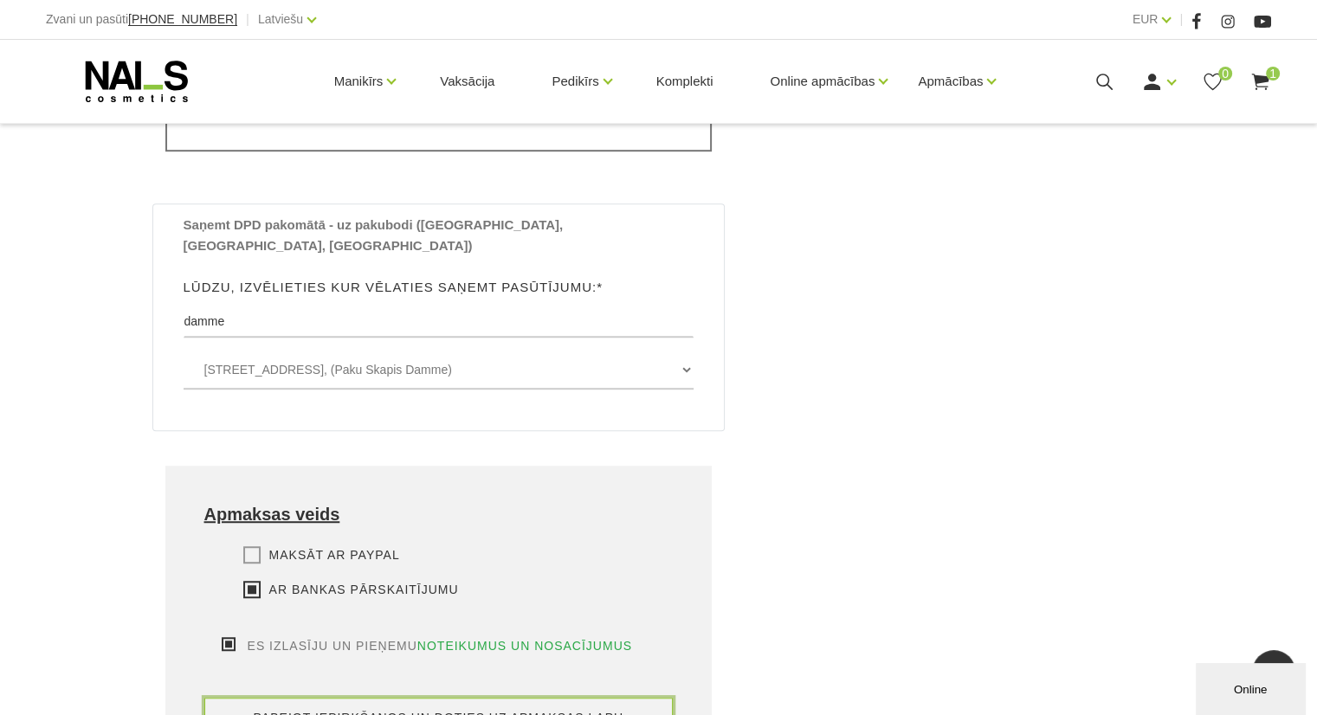
click at [412, 698] on button "pabeigt iepirkšanos un doties uz apmaksas lapu" at bounding box center [438, 718] width 469 height 40
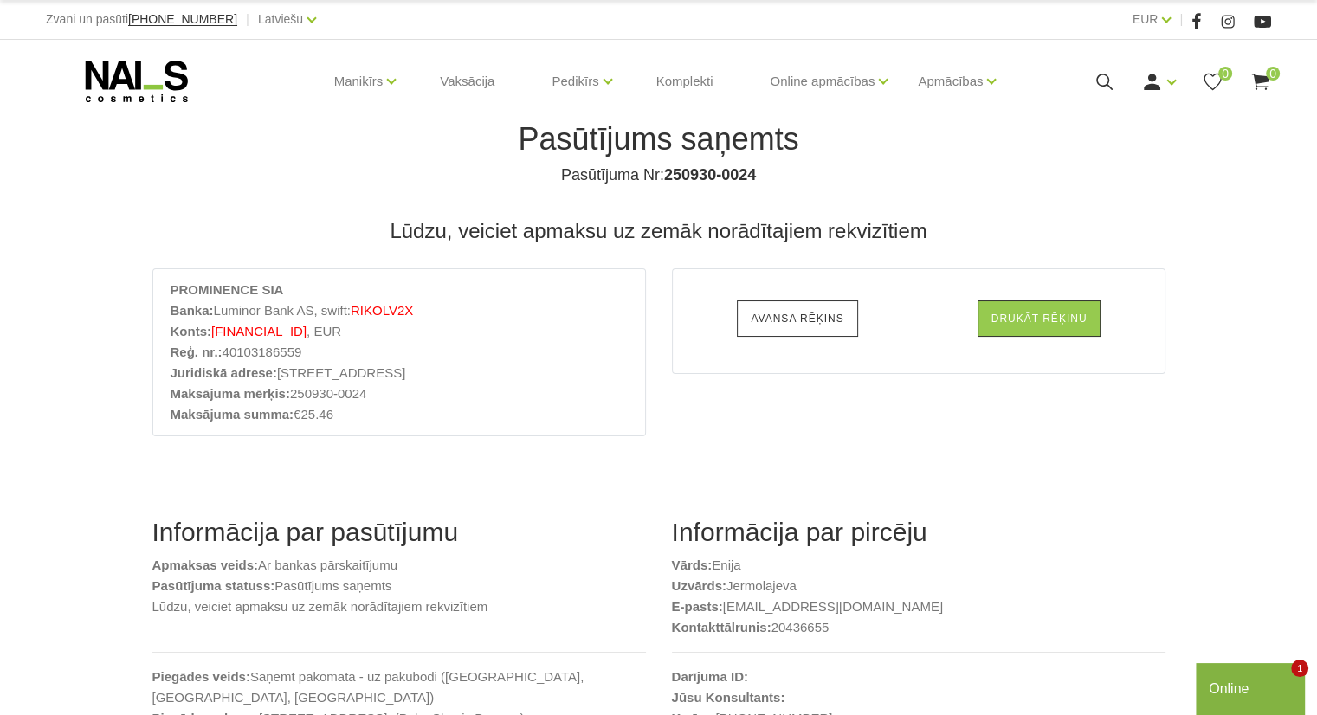
click at [786, 315] on link "Avansa rēķins" at bounding box center [797, 318] width 120 height 36
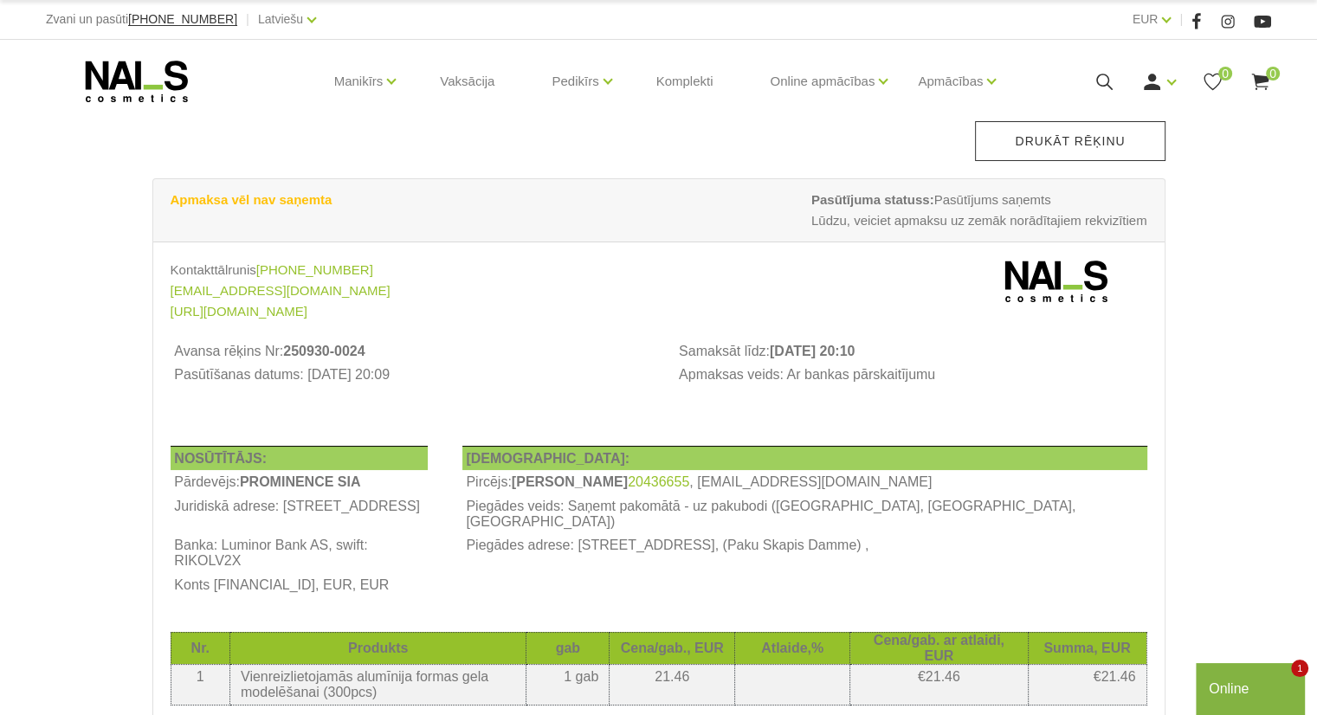
click at [1115, 145] on link "Drukāt rēķinu" at bounding box center [1070, 141] width 190 height 40
